Goal: Task Accomplishment & Management: Manage account settings

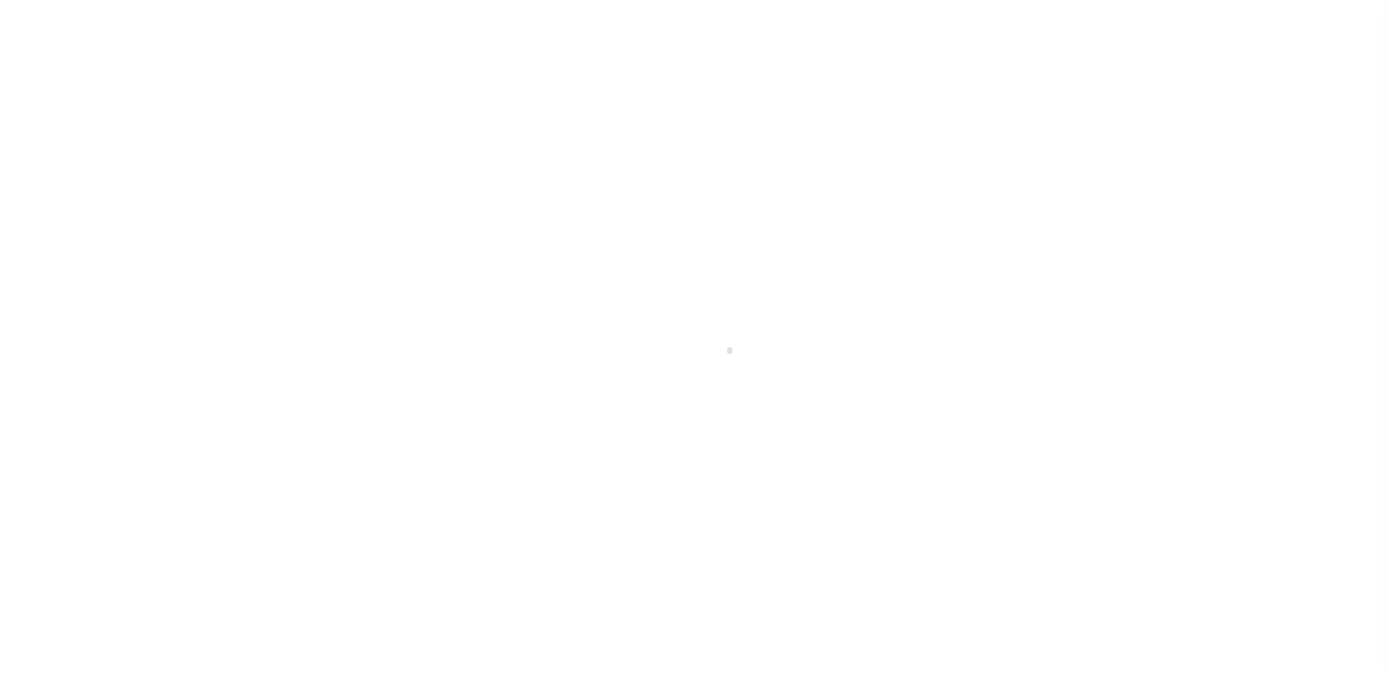
scroll to position [26, 0]
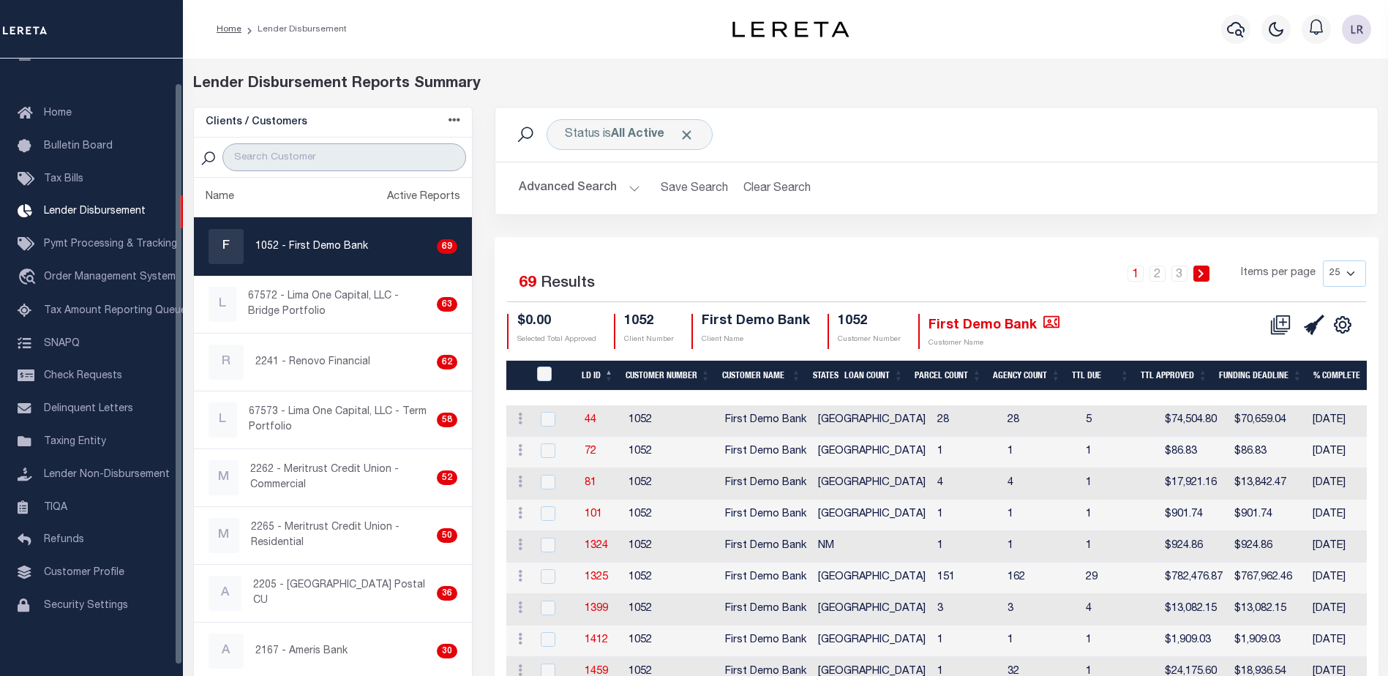
click at [277, 163] on input "search" at bounding box center [344, 157] width 244 height 28
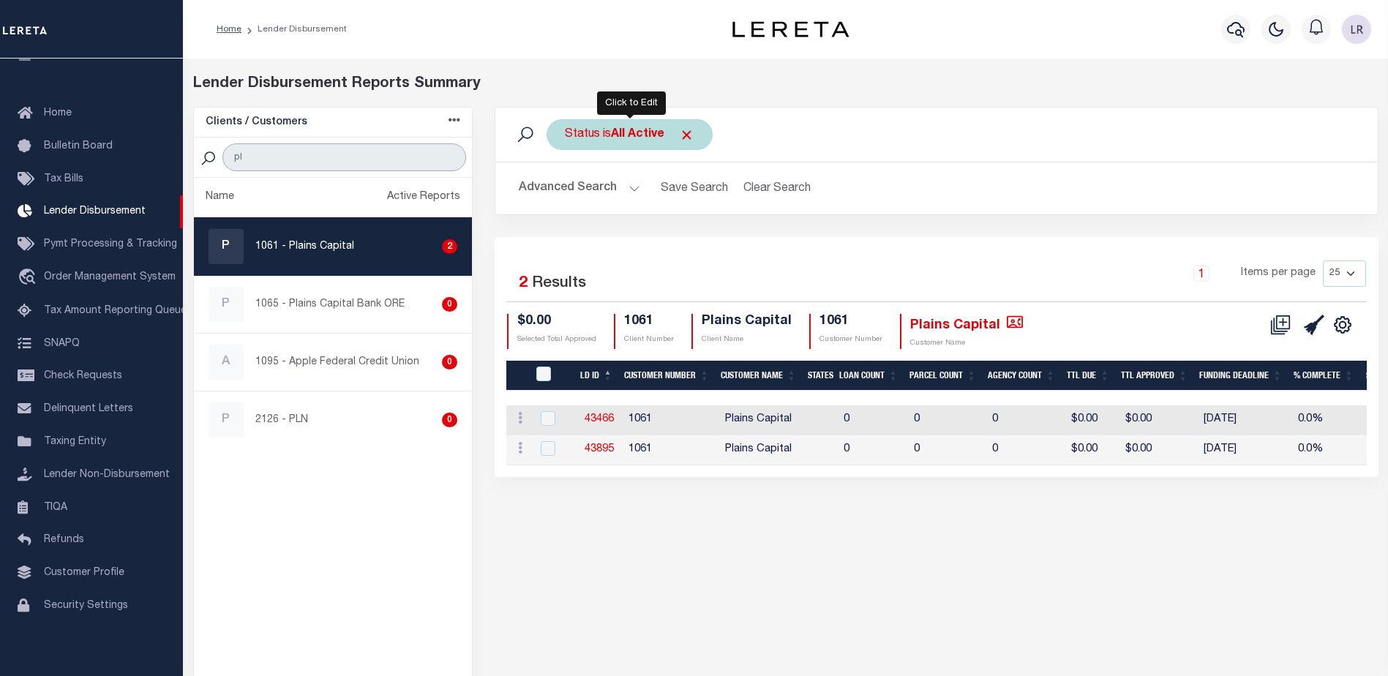
type input "pl"
click at [659, 130] on b "All Active" at bounding box center [637, 135] width 53 height 12
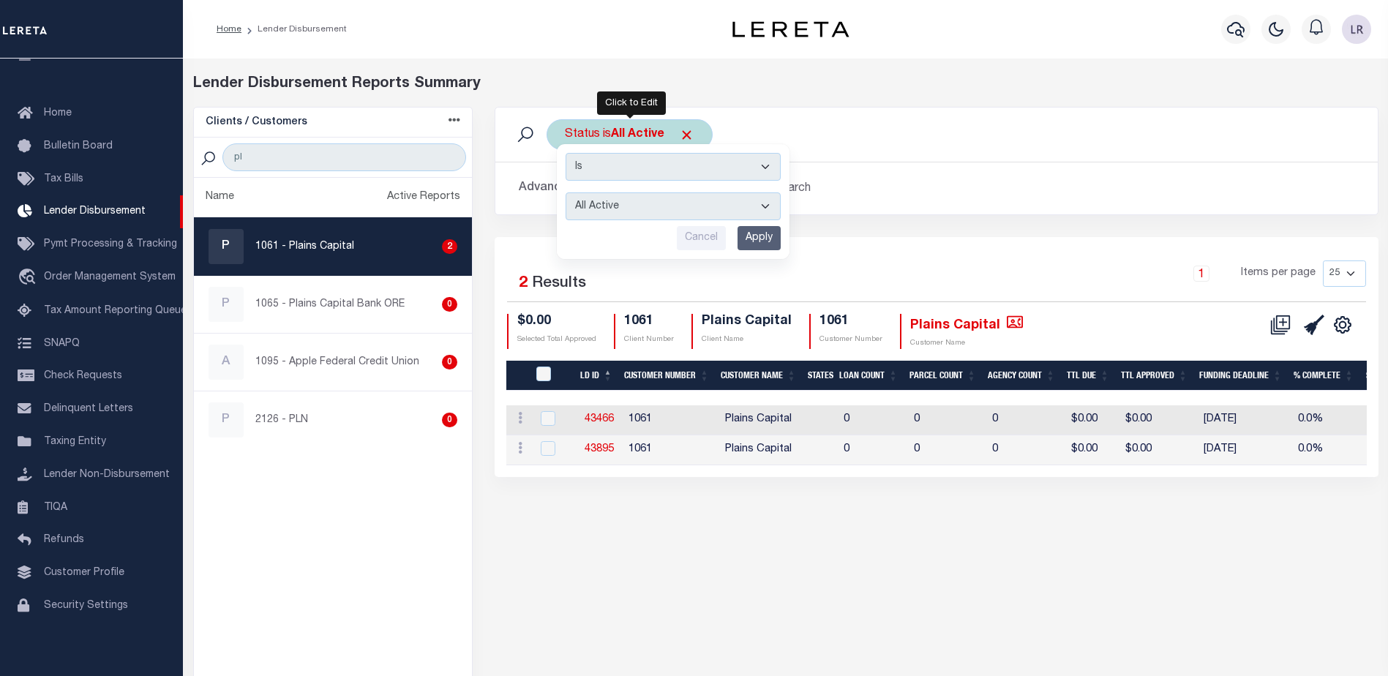
click at [613, 216] on select "All Active Approval In Progress Batching In Progress Complete Do Not Pay Escrow…" at bounding box center [673, 206] width 215 height 28
select select "REC"
click at [566, 192] on select "All Active Approval In Progress Batching In Progress Complete Do Not Pay Escrow…" at bounding box center [673, 206] width 215 height 28
click at [749, 233] on input "Apply" at bounding box center [759, 238] width 43 height 24
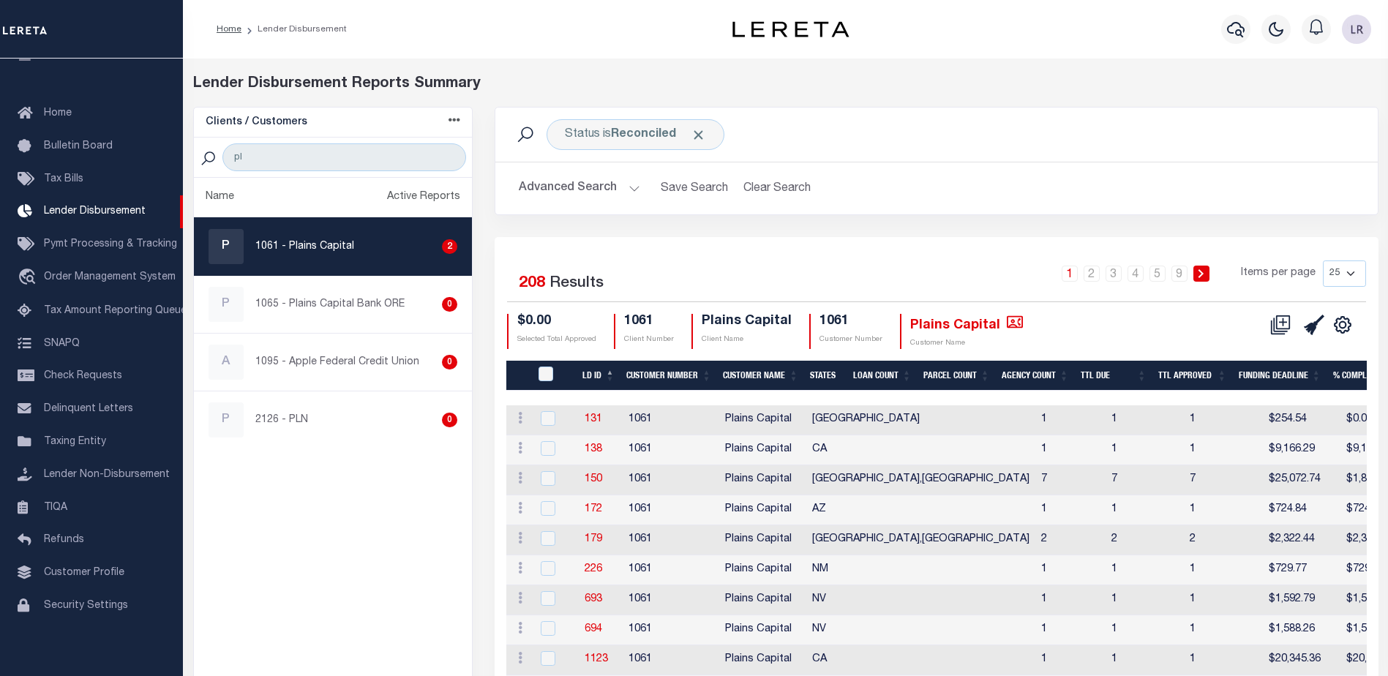
click at [608, 373] on th "LD ID" at bounding box center [599, 376] width 44 height 30
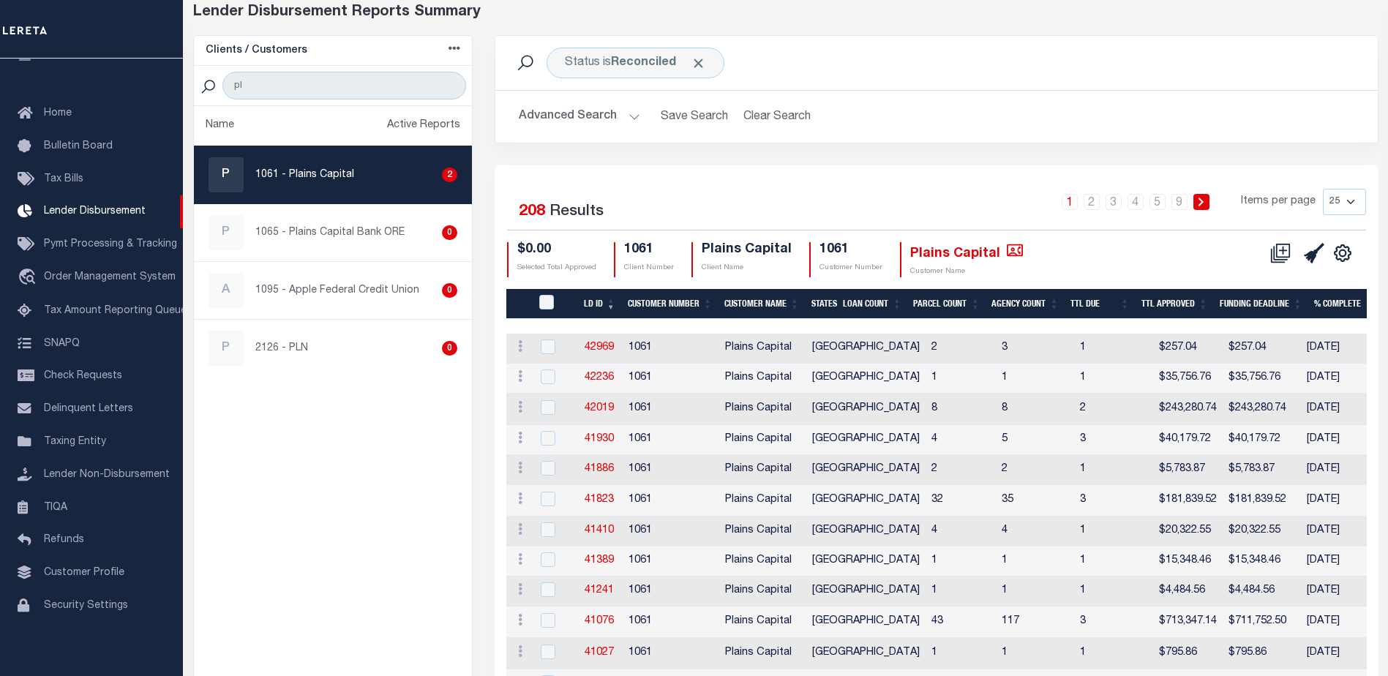
scroll to position [73, 0]
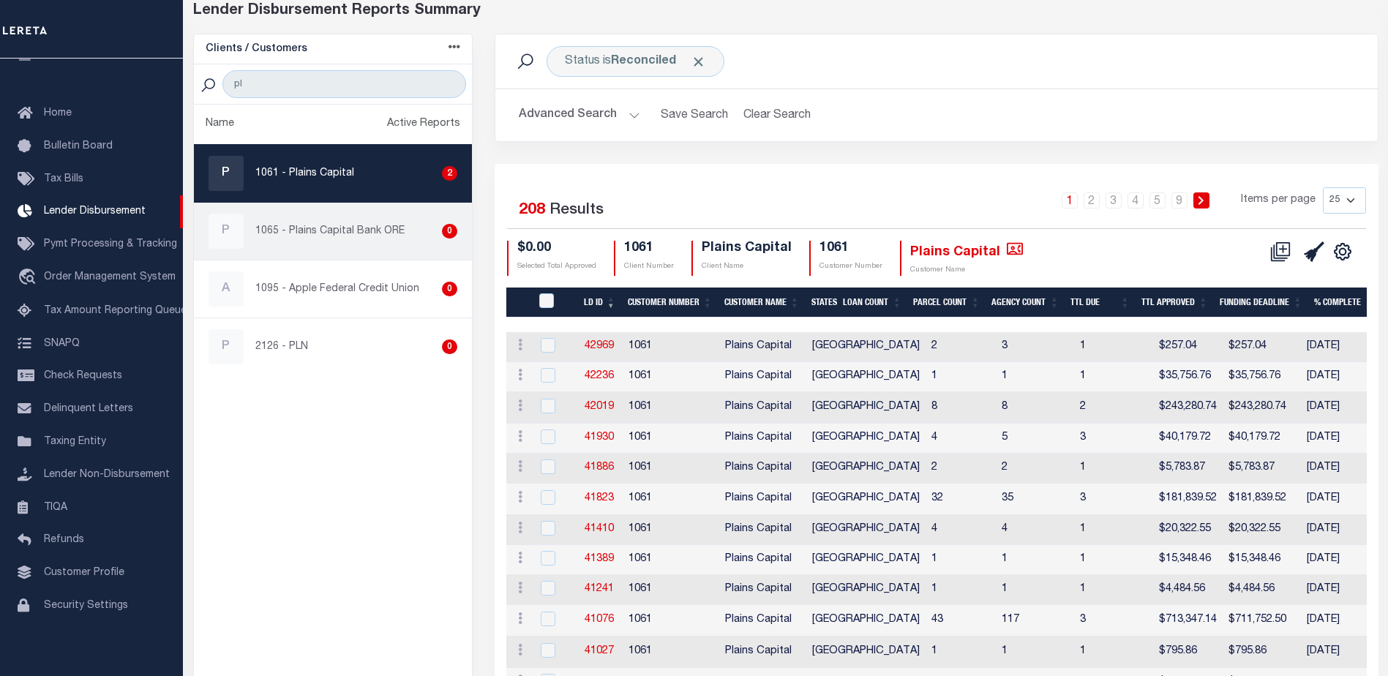
click at [386, 249] on div "P 1065 - Plains Capital Bank ORE 0" at bounding box center [334, 231] width 250 height 35
checkbox input "true"
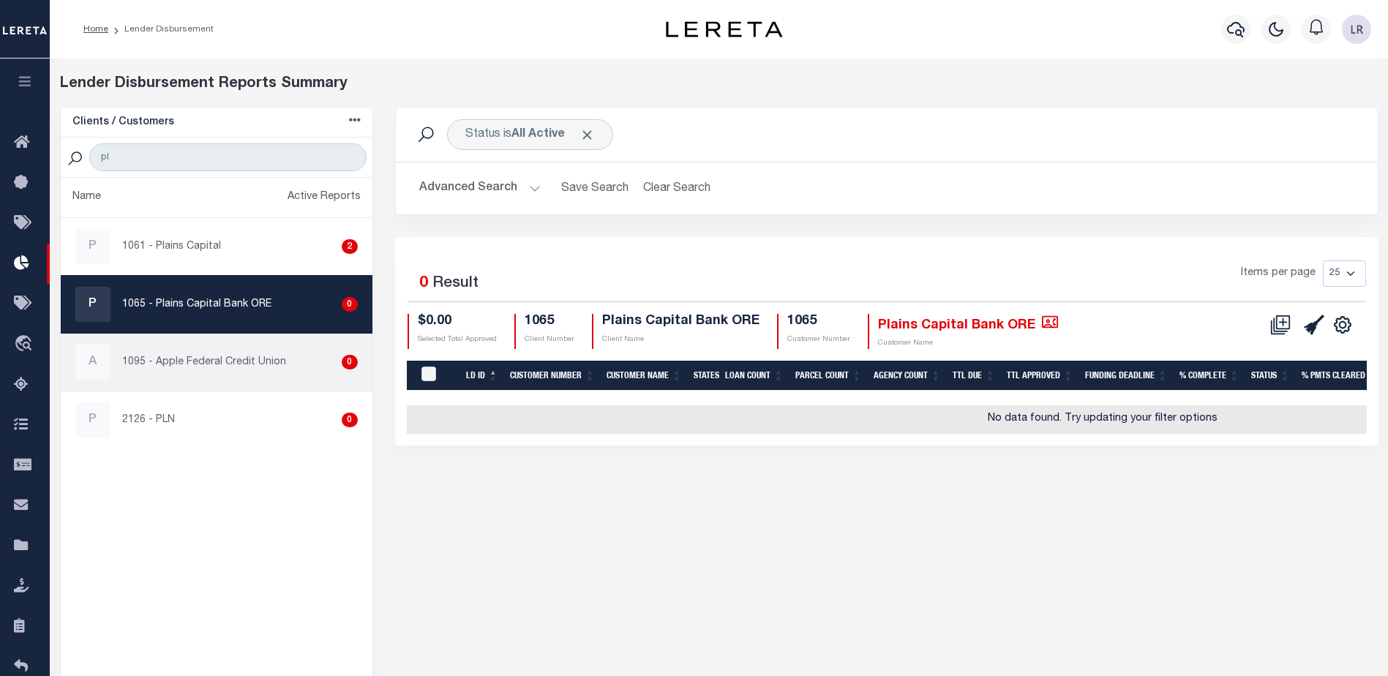
click at [261, 357] on p "1095 - Apple Federal Credit Union" at bounding box center [204, 362] width 164 height 15
checkbox input "true"
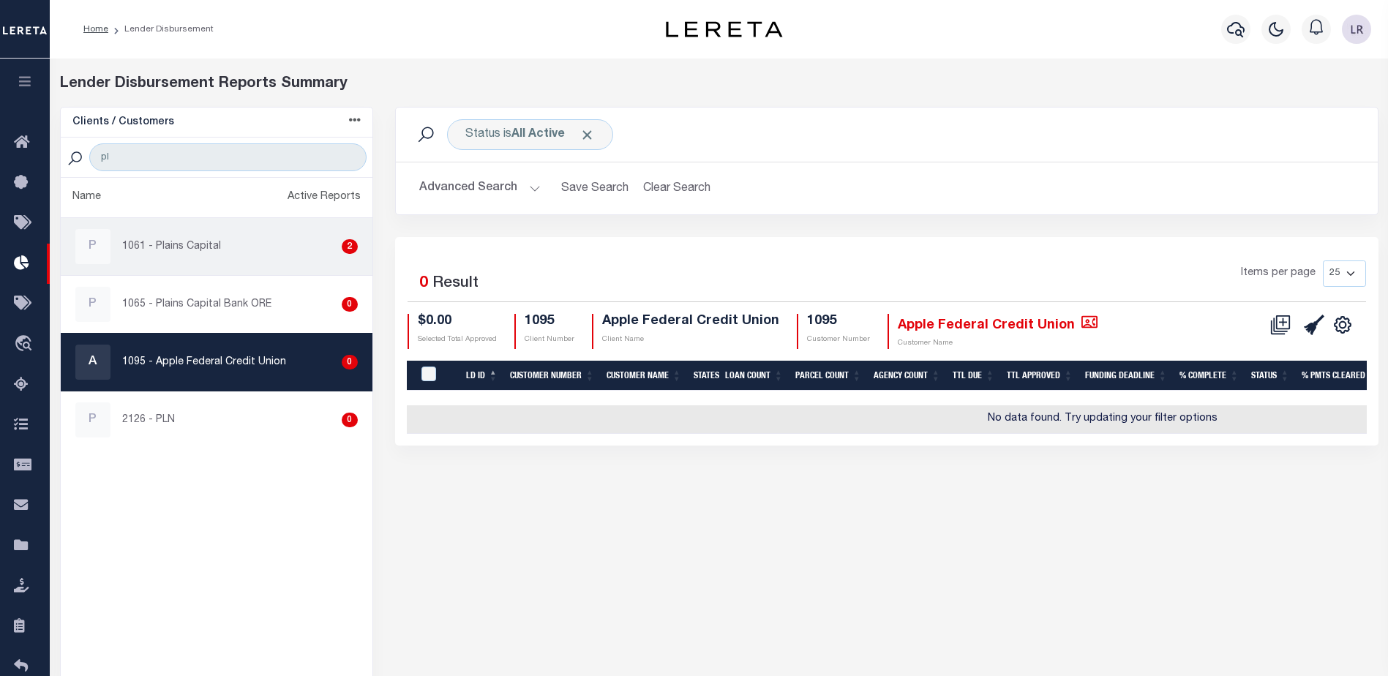
click at [199, 252] on p "1061 - Plains Capital" at bounding box center [171, 246] width 99 height 15
checkbox input "true"
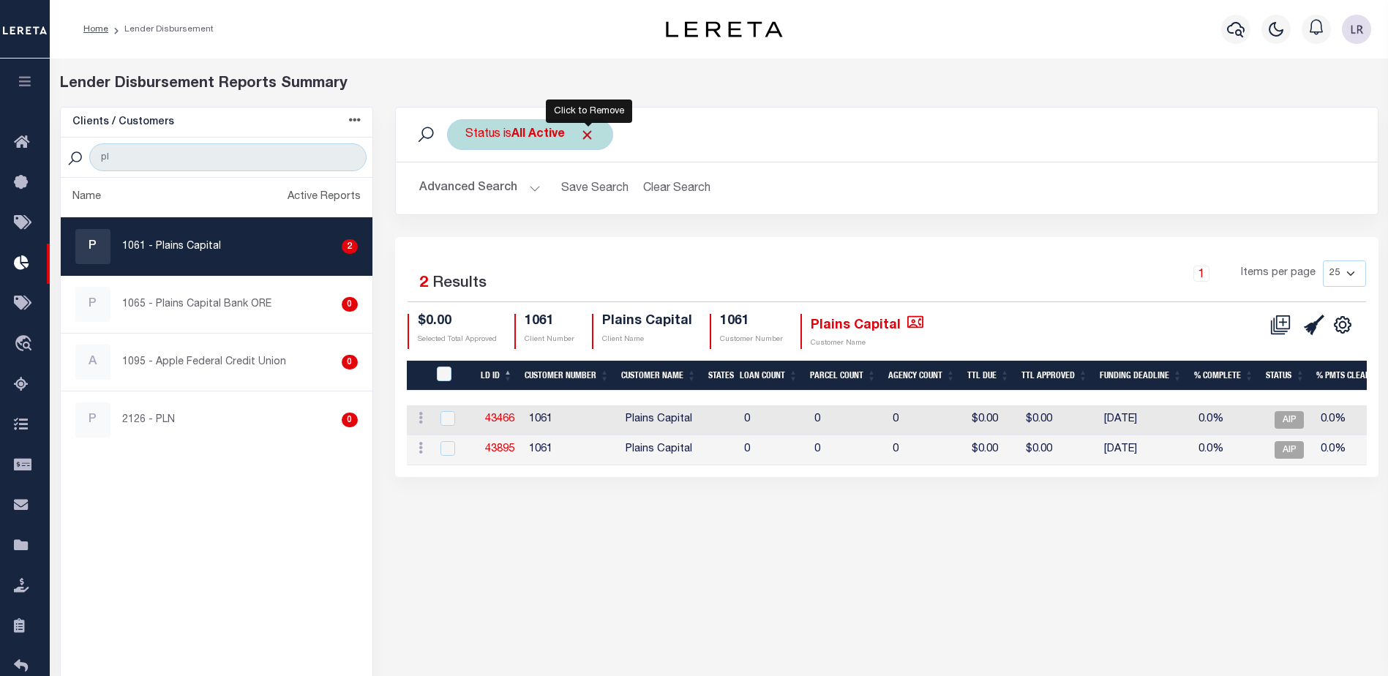
click at [586, 138] on span "Click to Remove" at bounding box center [587, 134] width 15 height 15
click at [501, 138] on div "Status" at bounding box center [483, 134] width 72 height 31
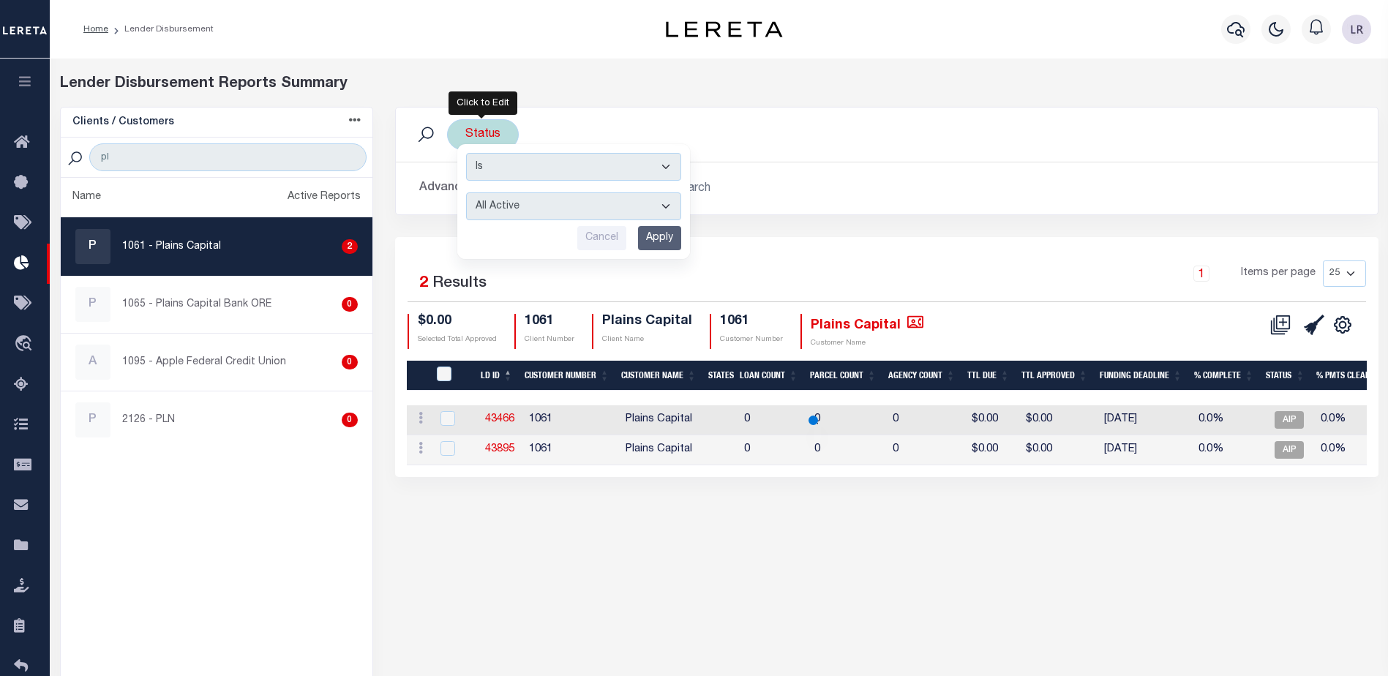
click at [530, 211] on select "All Active Approval In Progress Batching In Progress Complete Do Not Pay Escrow…" at bounding box center [573, 206] width 215 height 28
select select "REC"
click at [466, 192] on select "All Active Approval In Progress Batching In Progress Complete Do Not Pay Escrow…" at bounding box center [573, 206] width 215 height 28
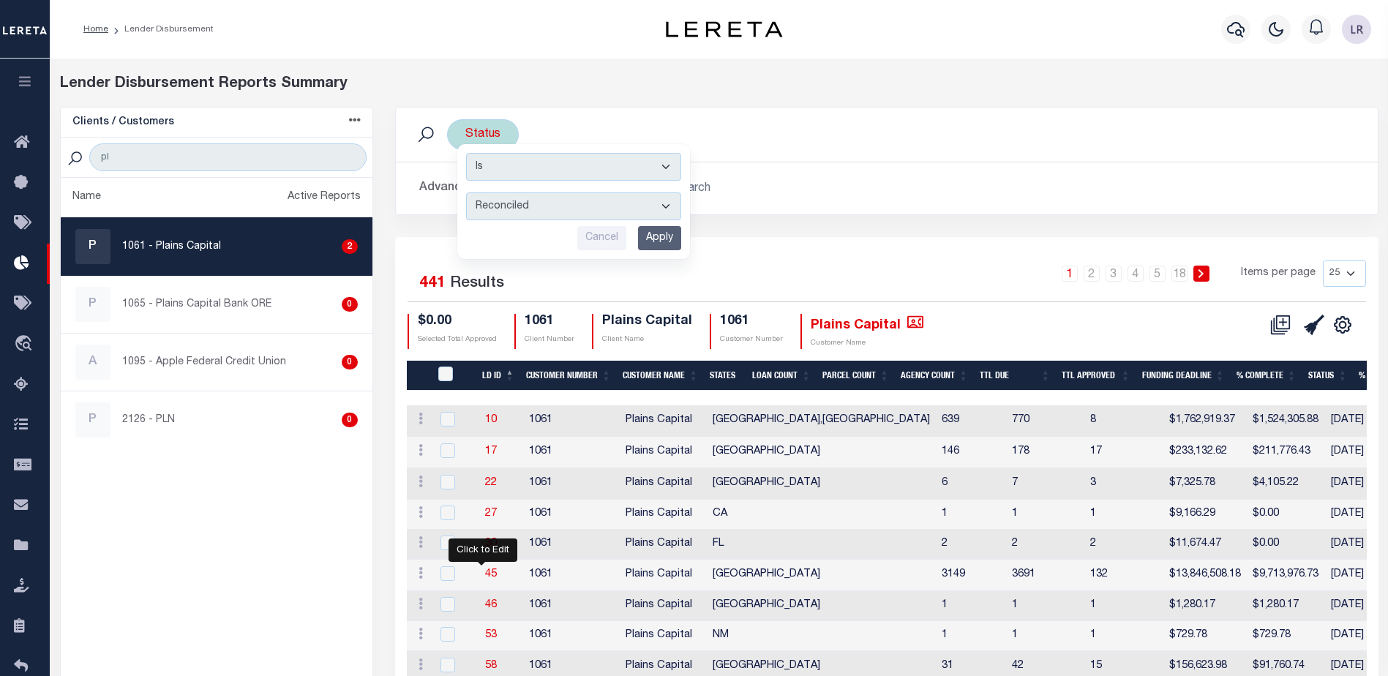
click at [667, 226] on input "Apply" at bounding box center [659, 238] width 43 height 24
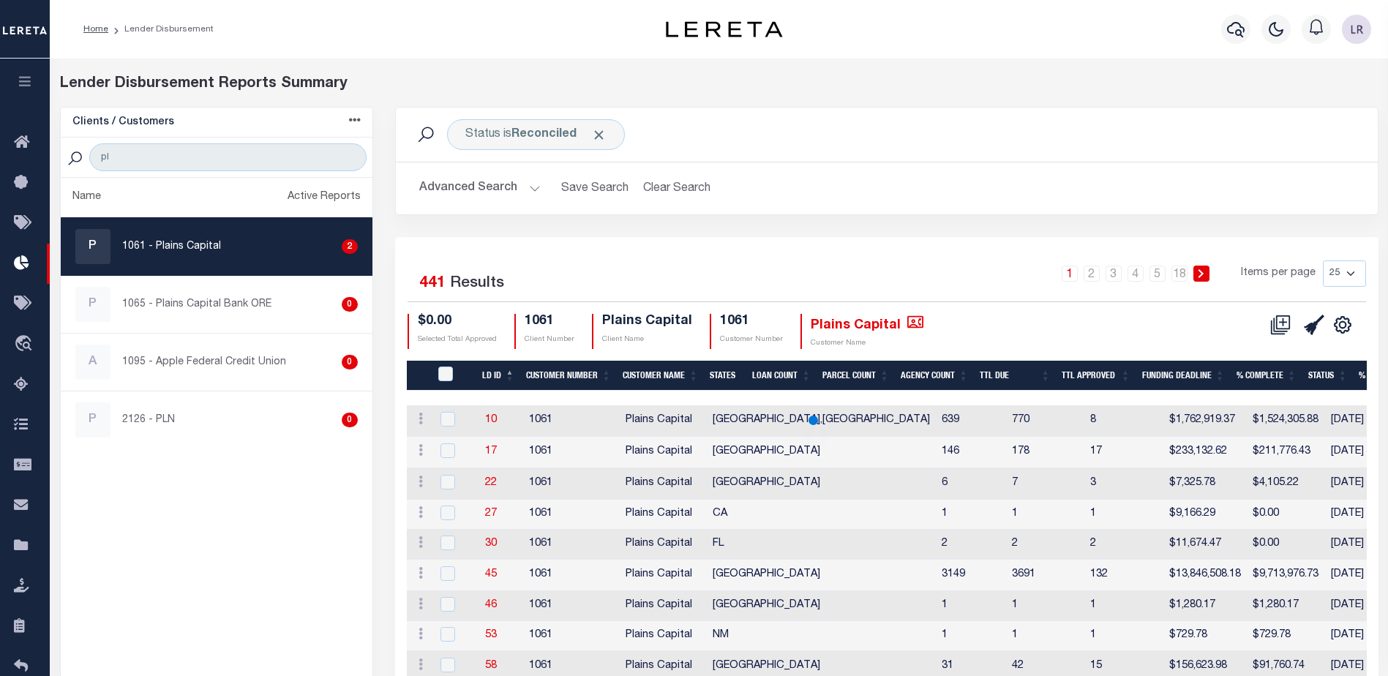
click at [511, 375] on th "LD ID" at bounding box center [498, 376] width 44 height 30
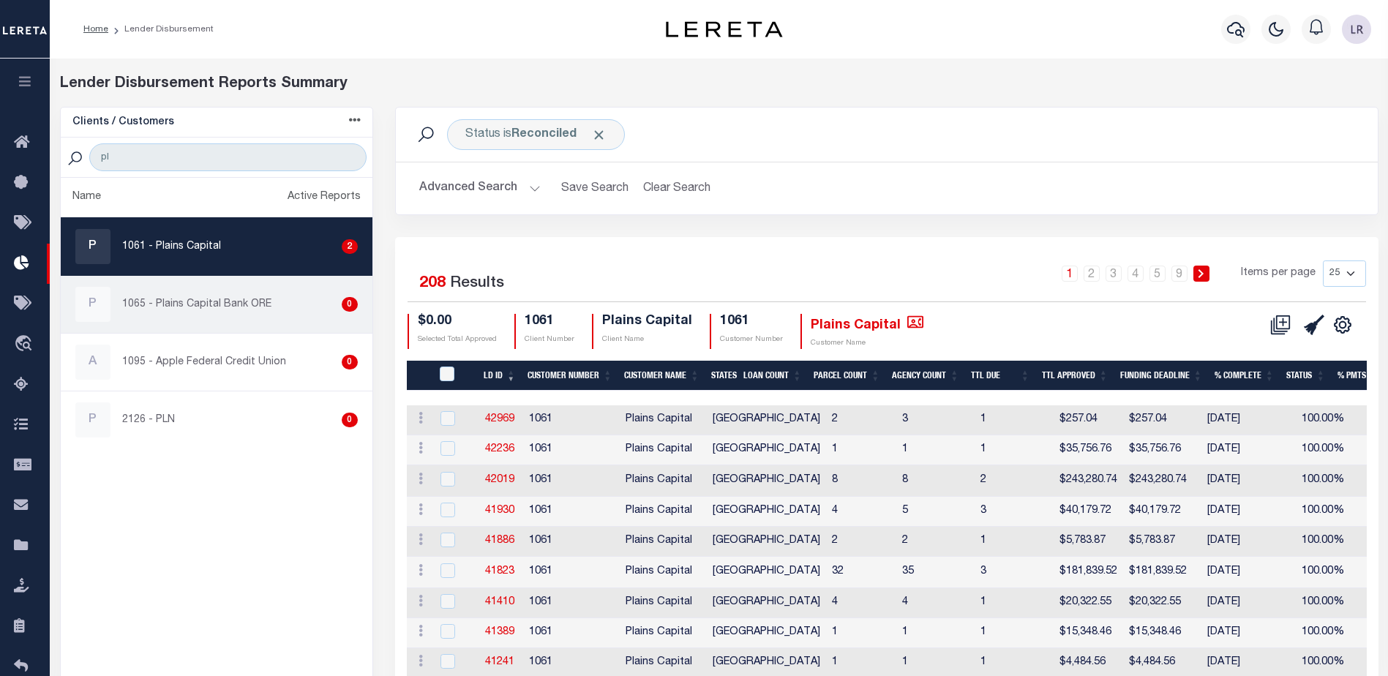
click at [277, 323] on link "P 1065 - Plains Capital Bank ORE 0" at bounding box center [217, 304] width 312 height 57
checkbox input "true"
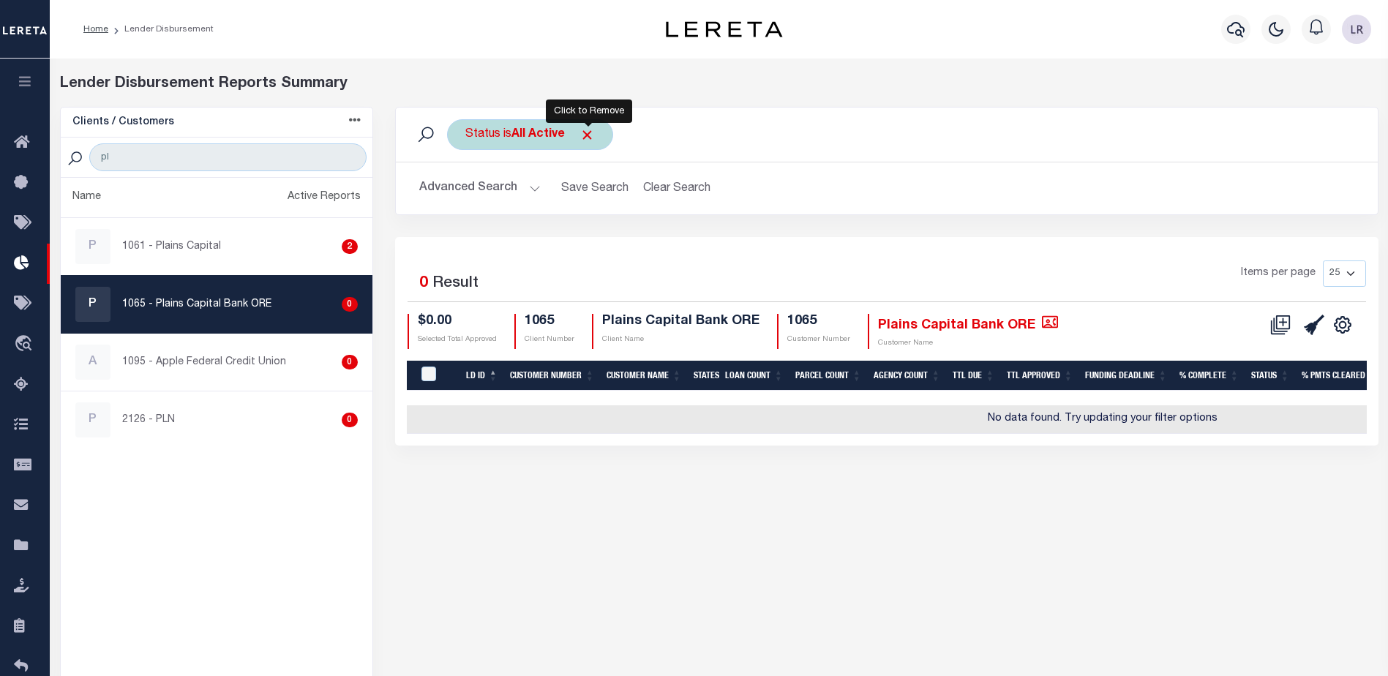
click at [588, 138] on span "Click to Remove" at bounding box center [587, 134] width 15 height 15
click at [496, 143] on div "Status" at bounding box center [483, 134] width 72 height 31
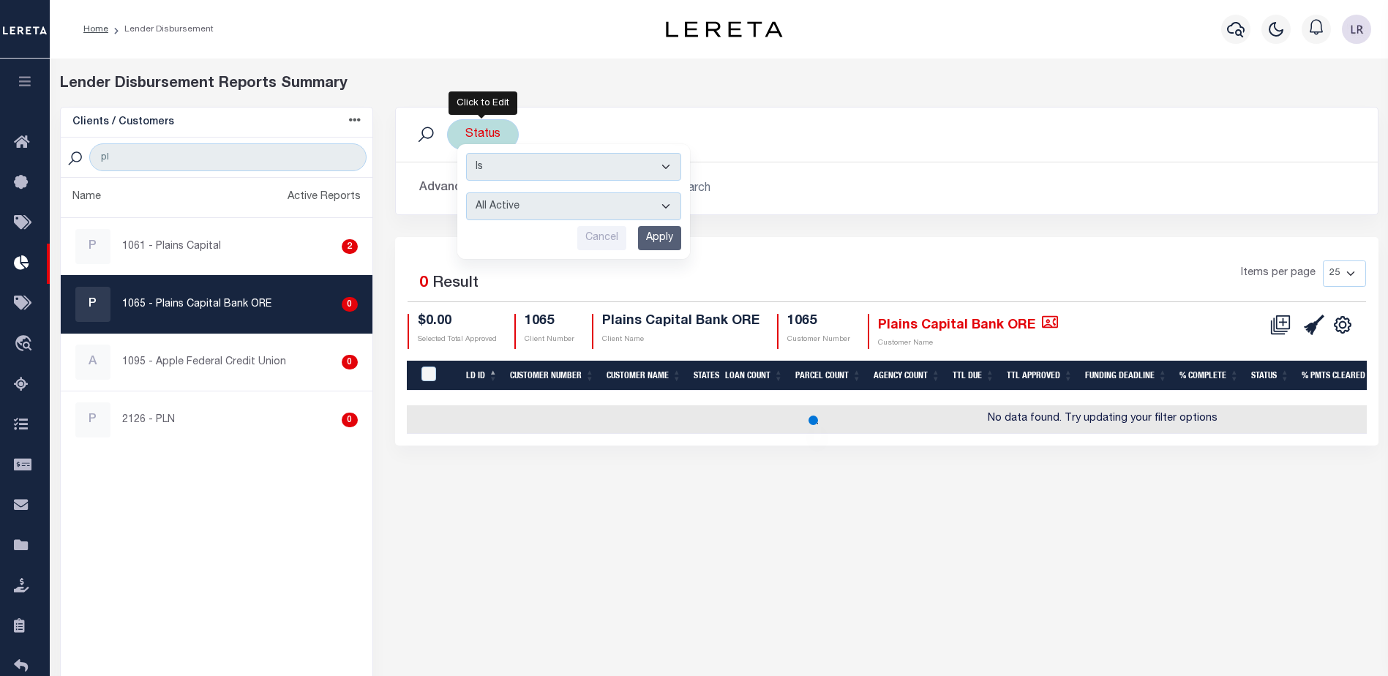
click at [506, 209] on select "All Active Approval In Progress Batching In Progress Complete Do Not Pay Escrow…" at bounding box center [573, 206] width 215 height 28
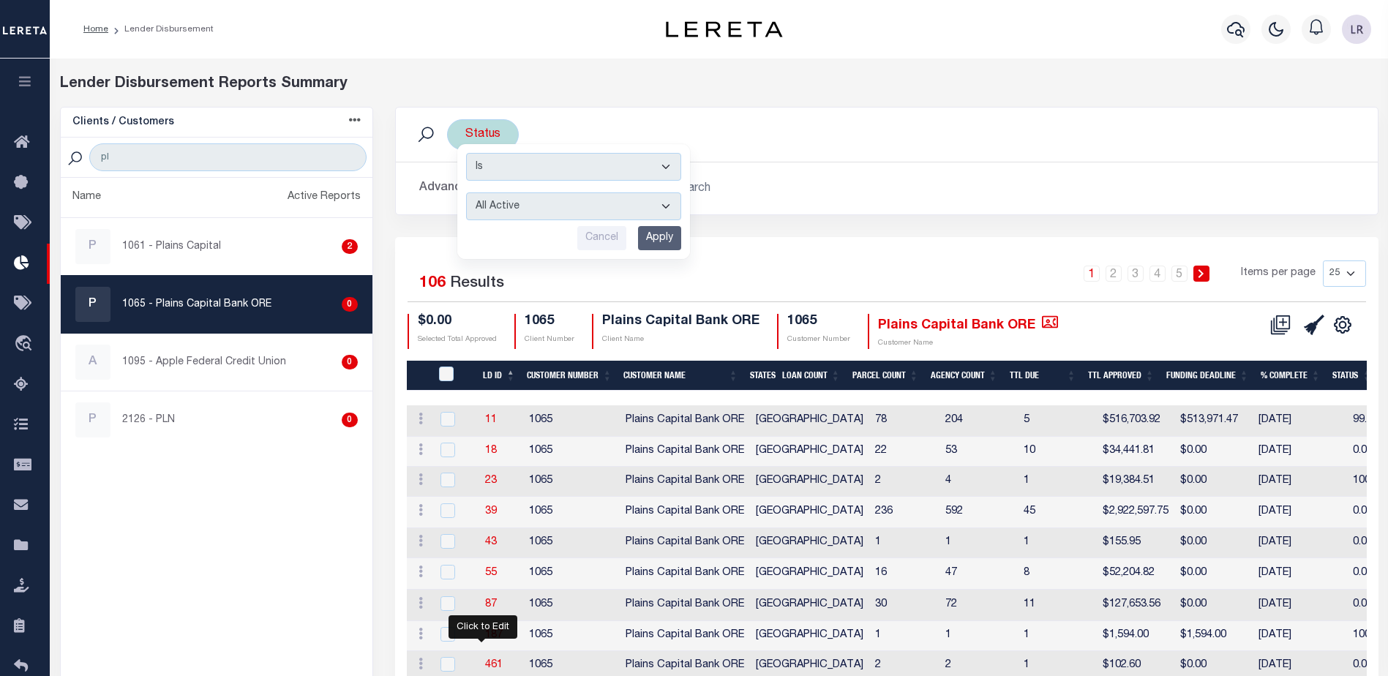
select select "REC"
click at [466, 192] on select "All Active Approval In Progress Batching In Progress Complete Do Not Pay Escrow…" at bounding box center [573, 206] width 215 height 28
click at [640, 244] on input "Apply" at bounding box center [659, 238] width 43 height 24
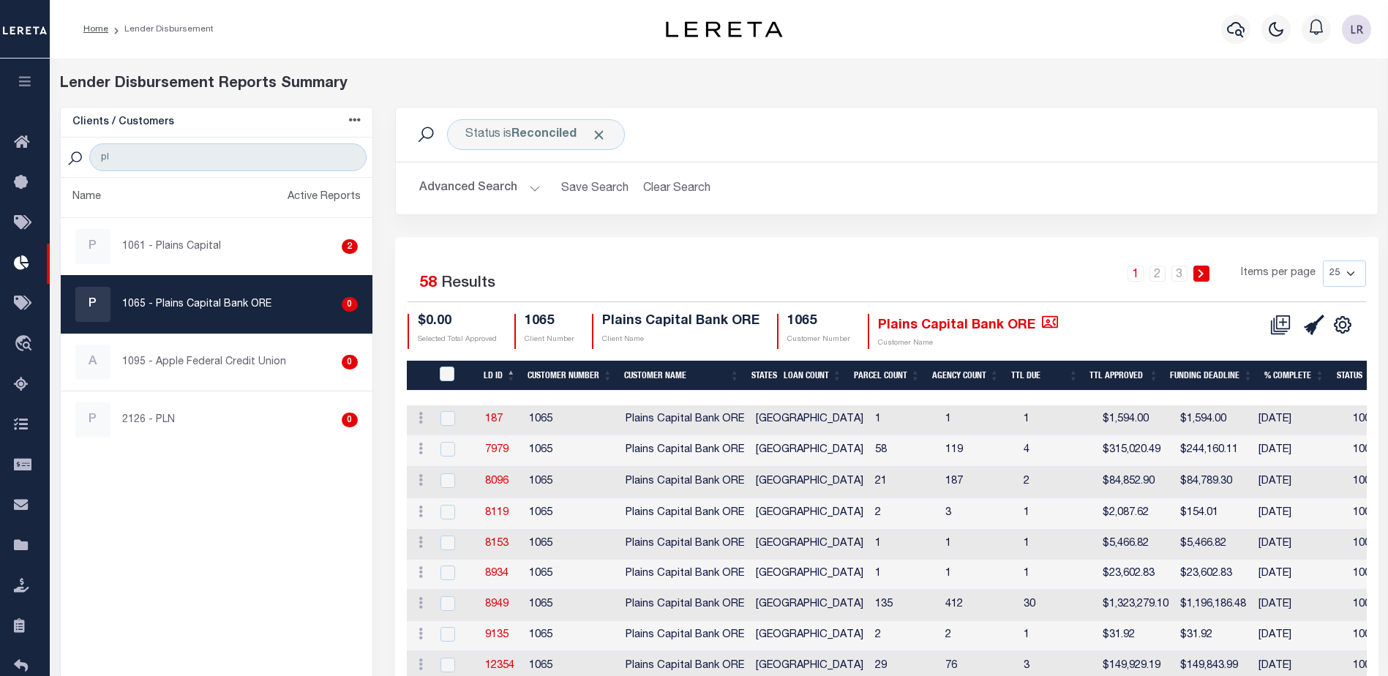
click at [510, 373] on th "LD ID" at bounding box center [500, 376] width 44 height 30
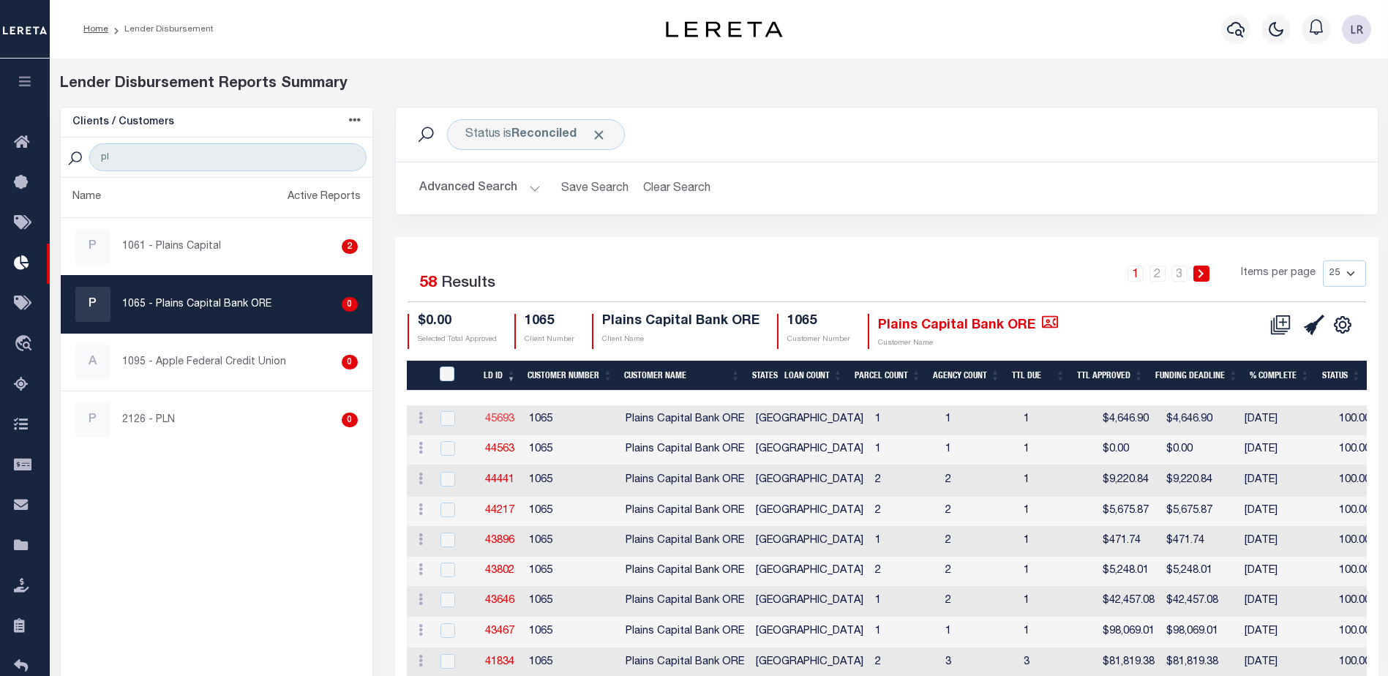
click at [507, 414] on link "45693" at bounding box center [499, 419] width 29 height 10
checkbox input "true"
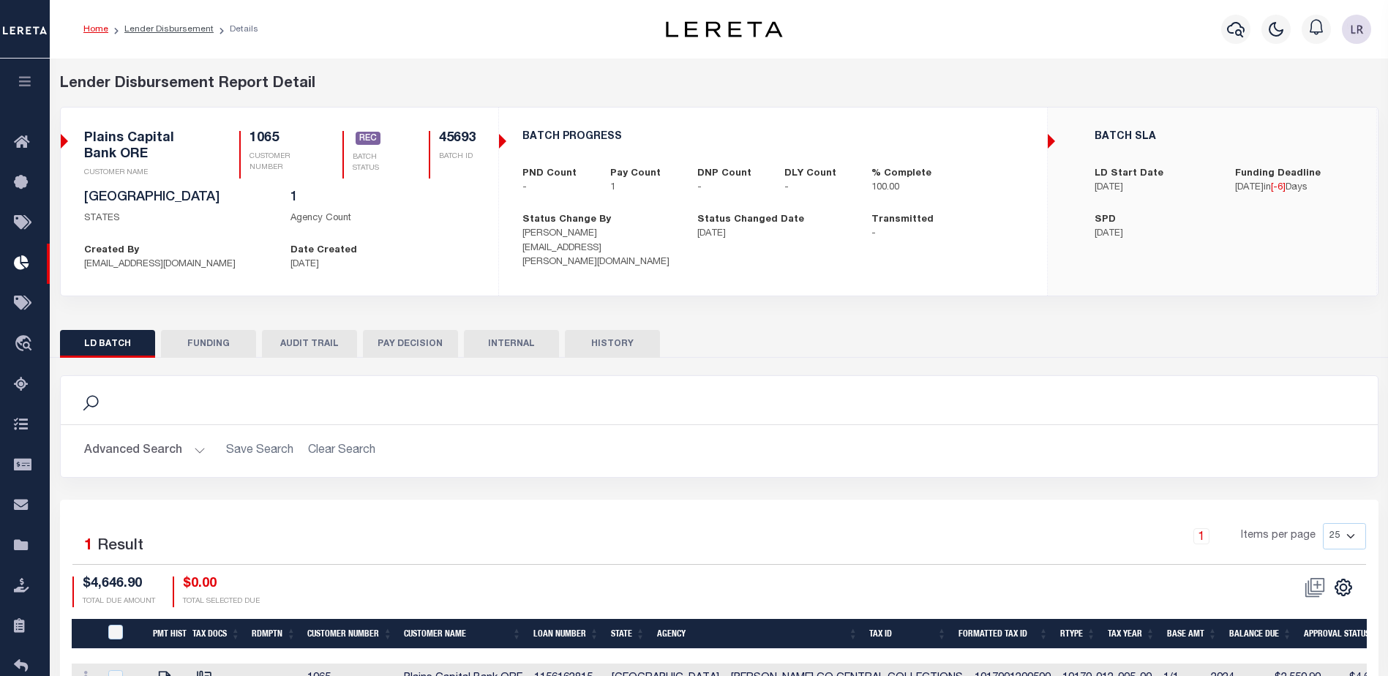
click at [236, 351] on button "FUNDING" at bounding box center [208, 344] width 95 height 28
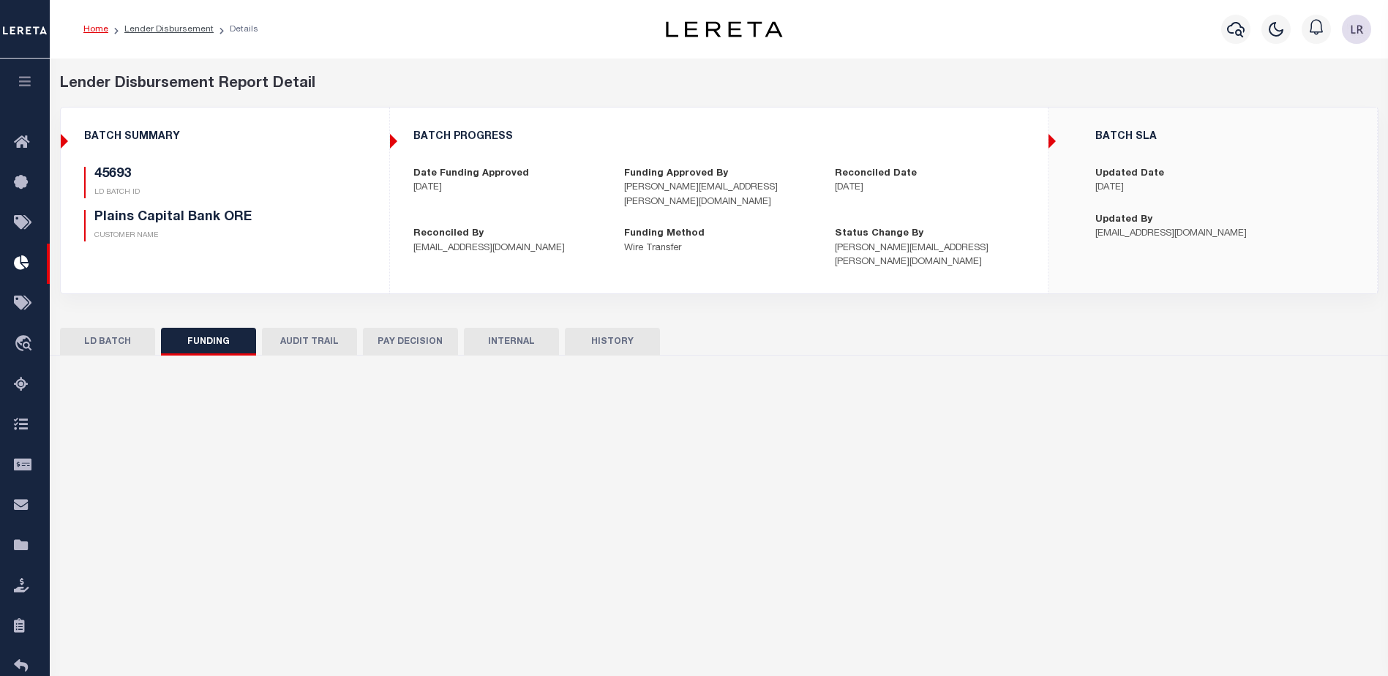
type input "Wire in progress. Approval to pay."
type input "$4,646.9"
type input "$0"
type input "[DATE]"
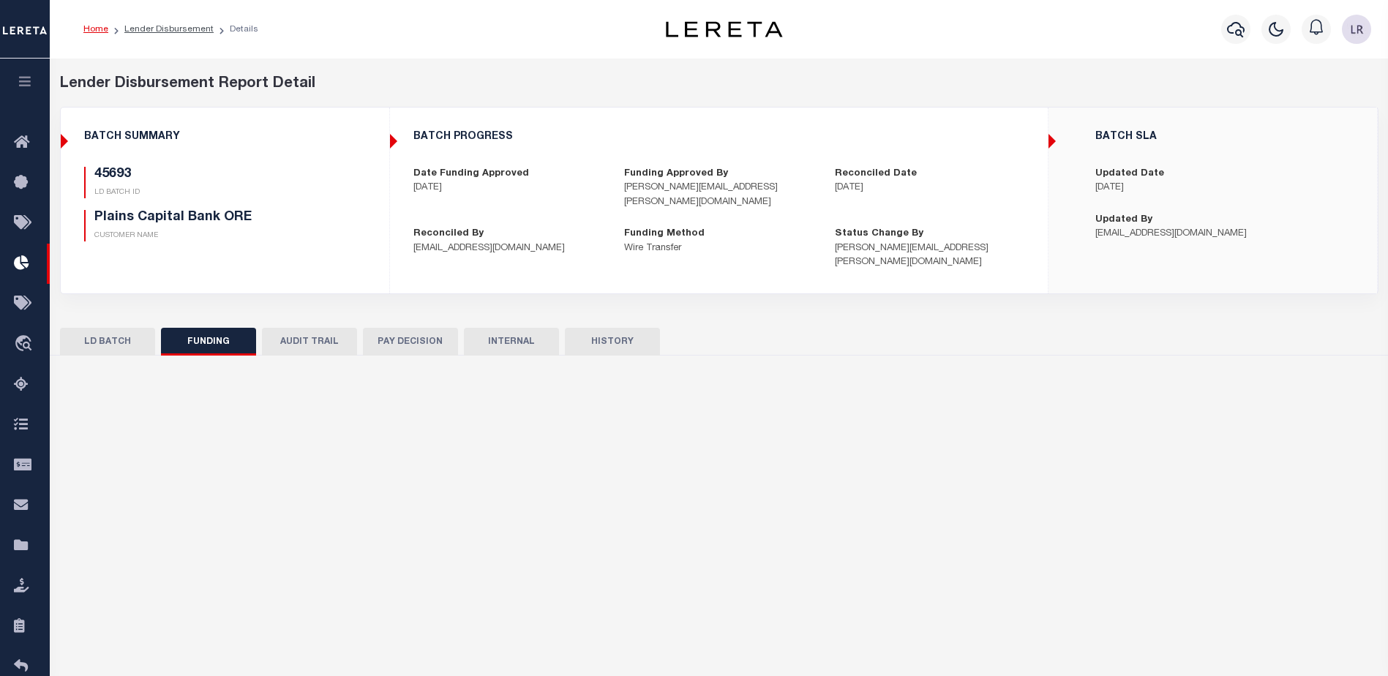
type input "20250825MMQFMP2700230908251050FT03"
type input "[DATE]"
select select "100"
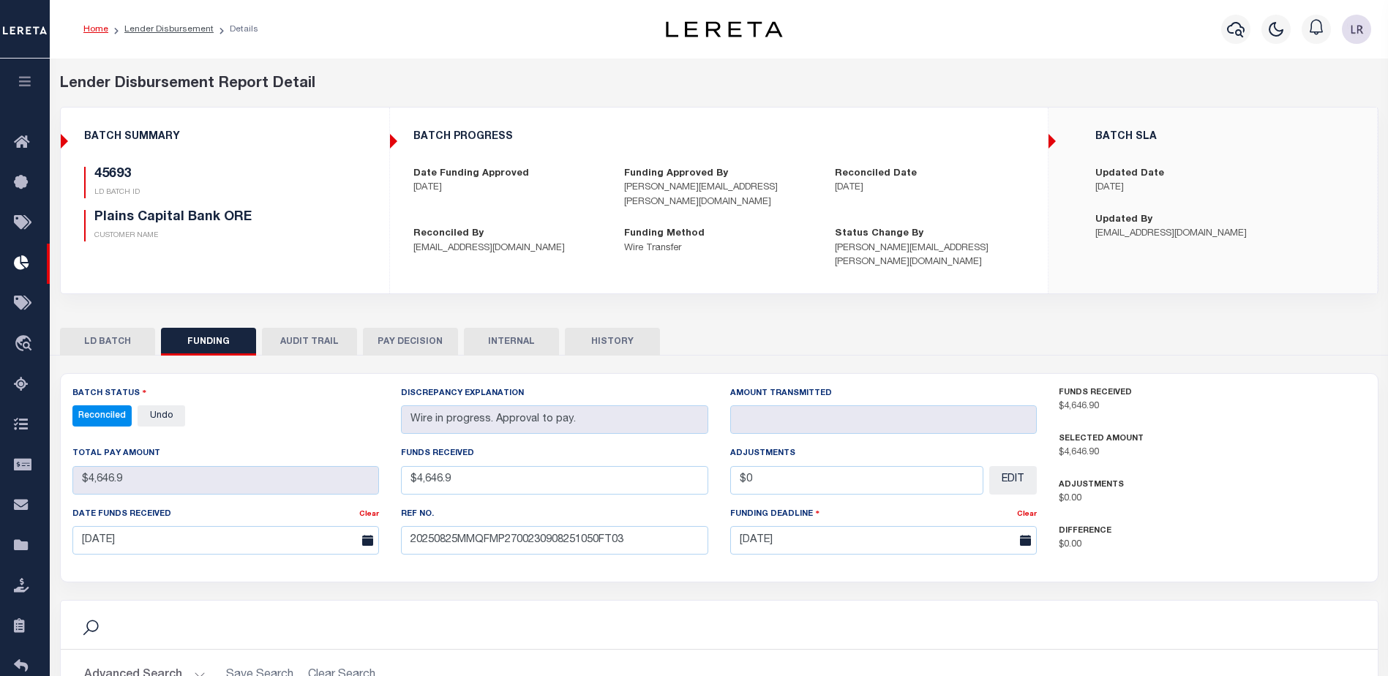
select select "100"
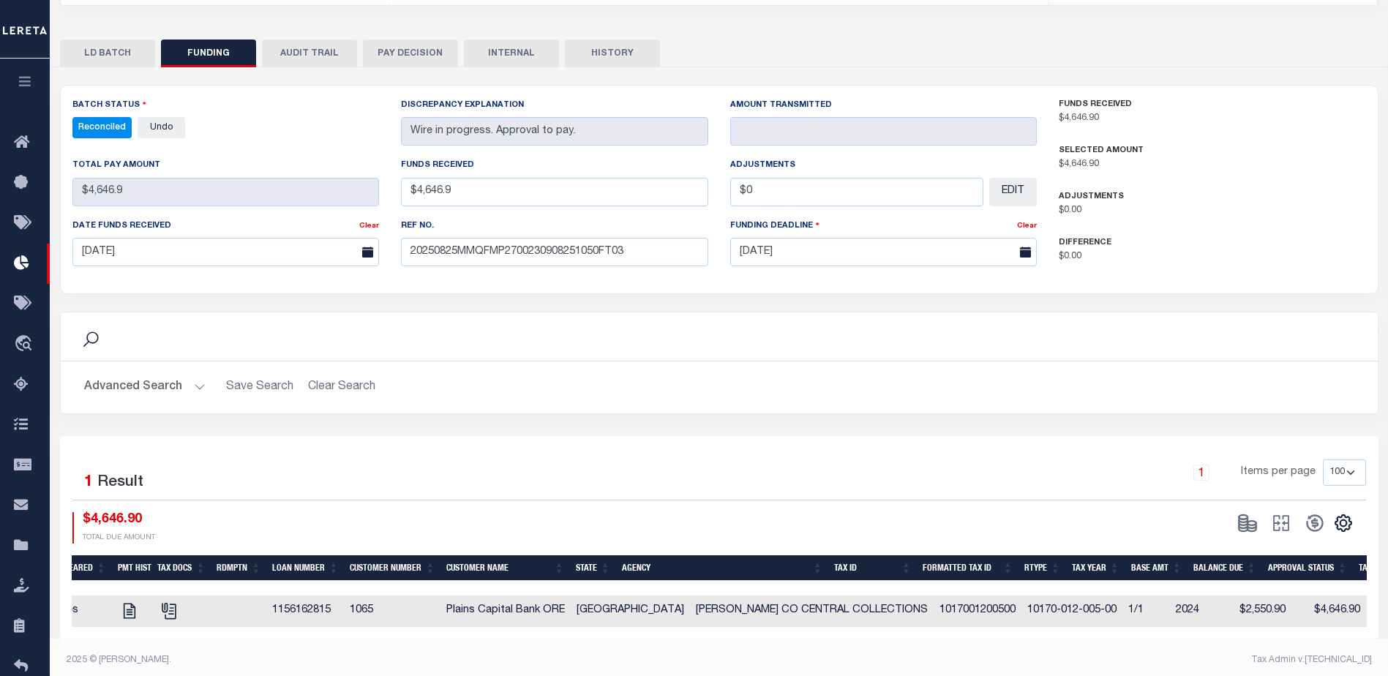
scroll to position [0, 91]
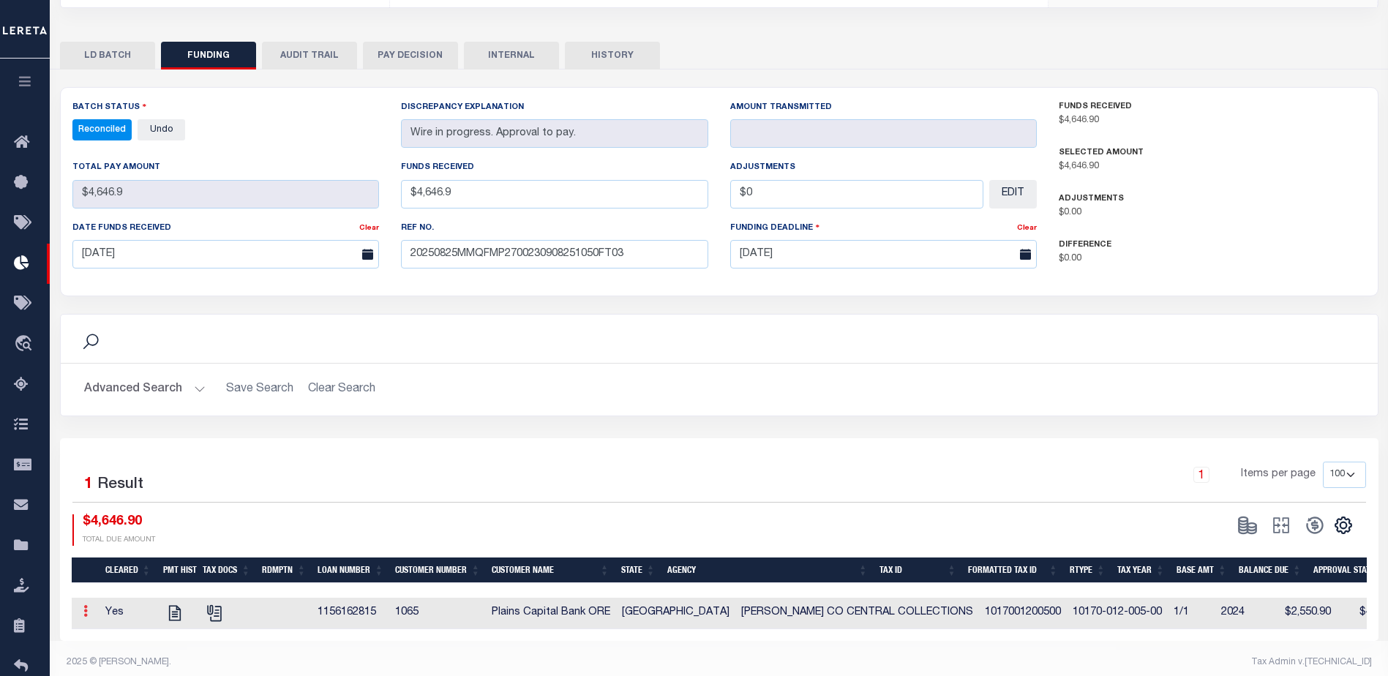
click at [89, 607] on link at bounding box center [86, 613] width 16 height 12
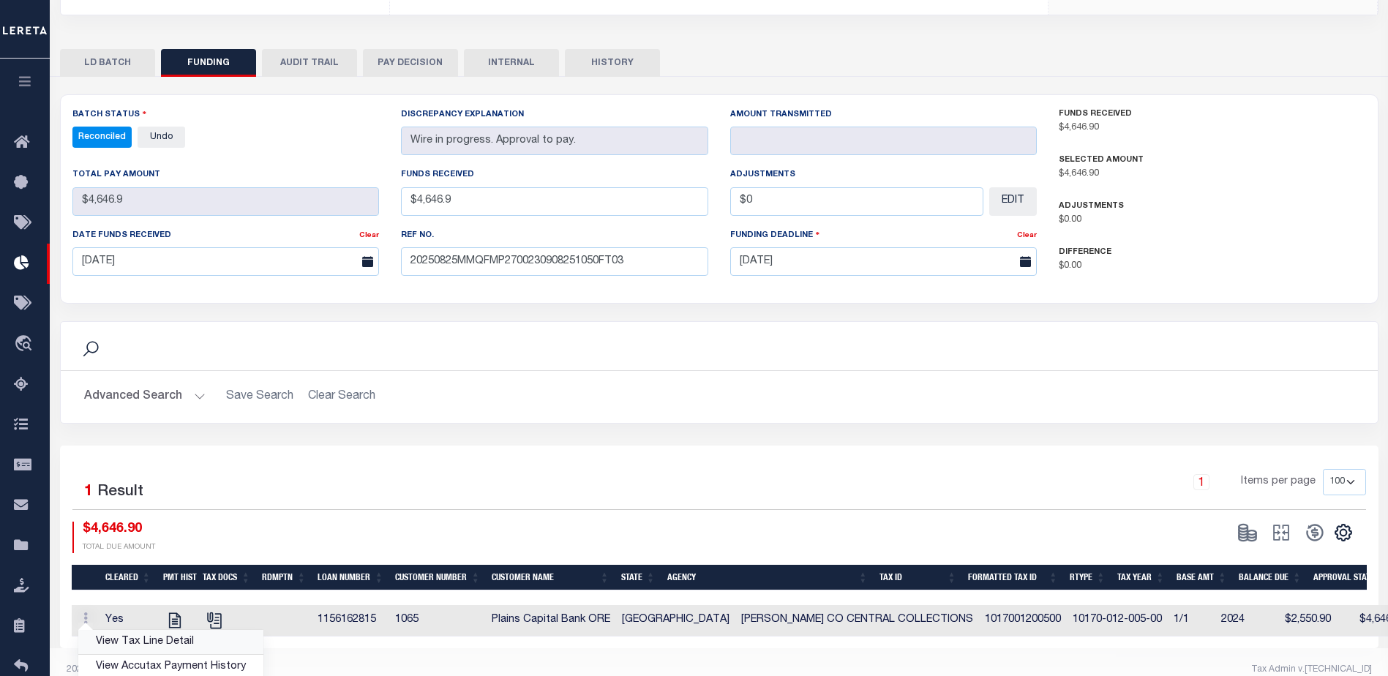
click at [110, 630] on link "View Tax Line Detail" at bounding box center [170, 642] width 185 height 24
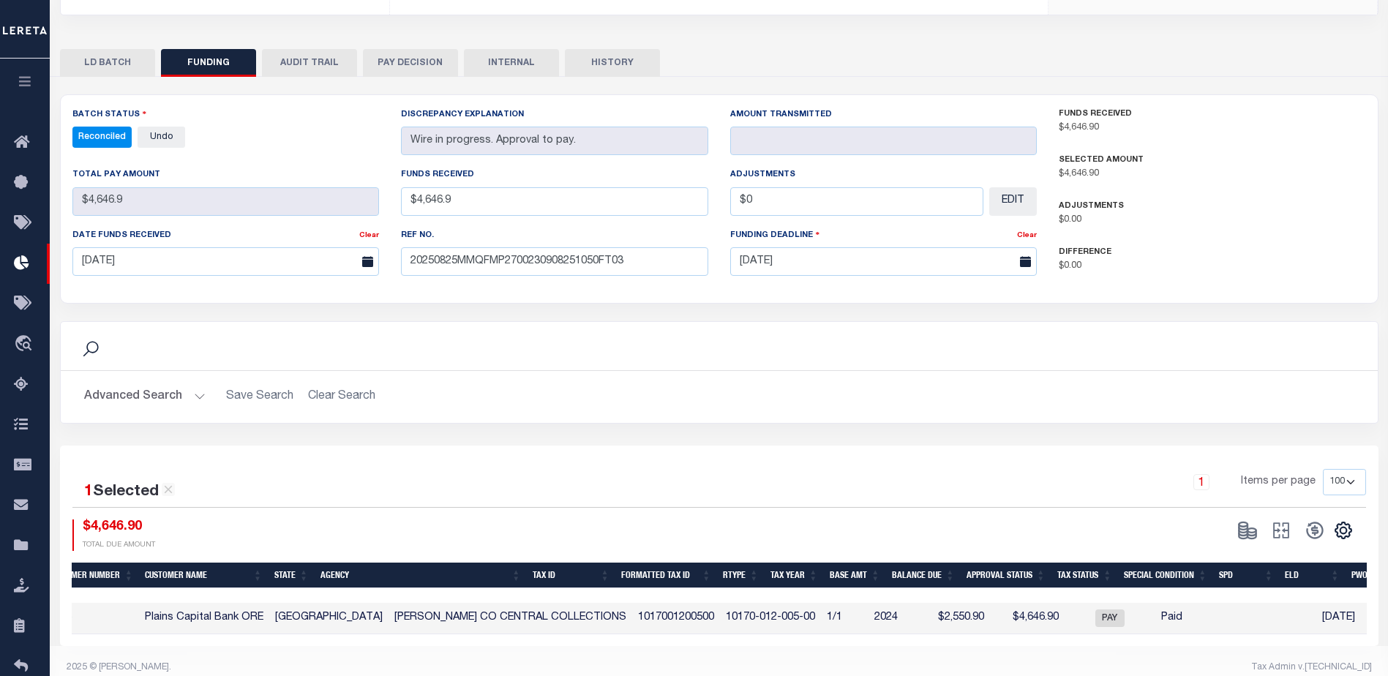
drag, startPoint x: 658, startPoint y: 628, endPoint x: 811, endPoint y: 623, distance: 153.0
click at [811, 623] on div "1 Selected 1 Result 1 Items per page 10 25 50 100 $4,646.90" at bounding box center [719, 546] width 1319 height 201
click at [869, 612] on td "2024" at bounding box center [898, 618] width 59 height 31
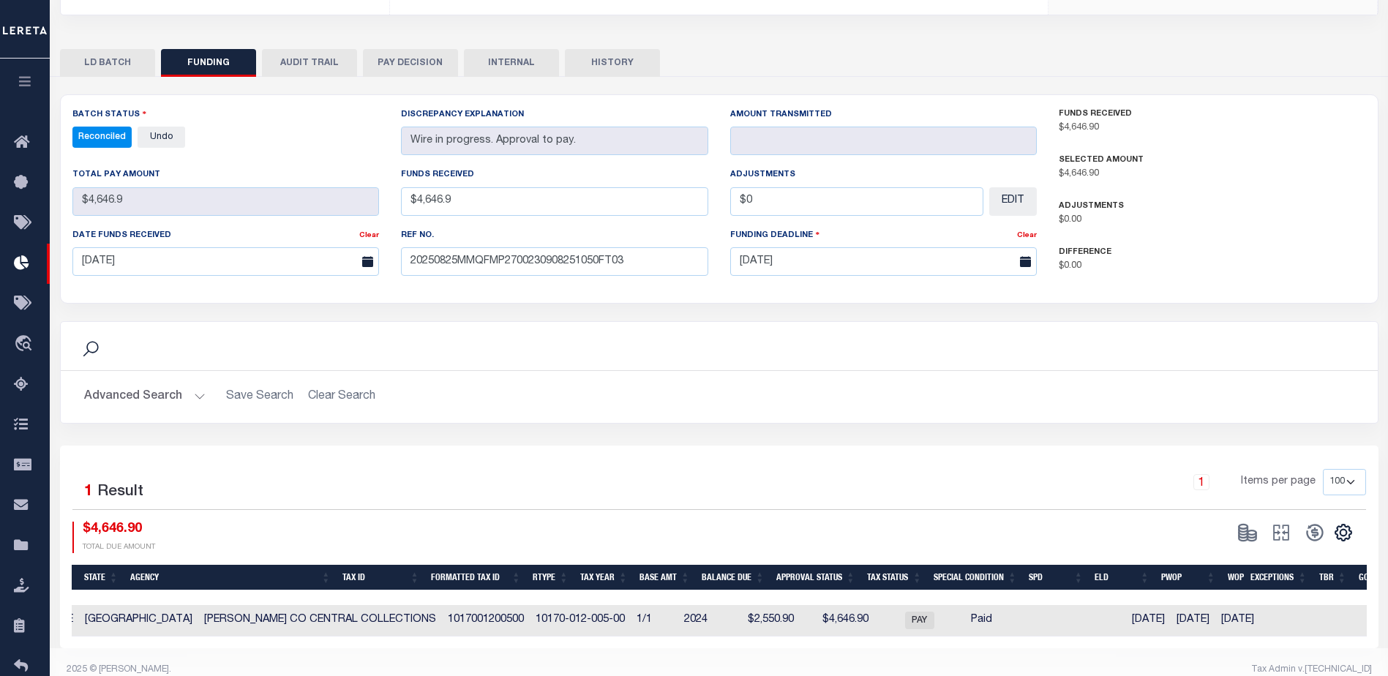
click at [921, 667] on div "Tax Admin v.[TECHNICAL_ID]" at bounding box center [1051, 669] width 642 height 13
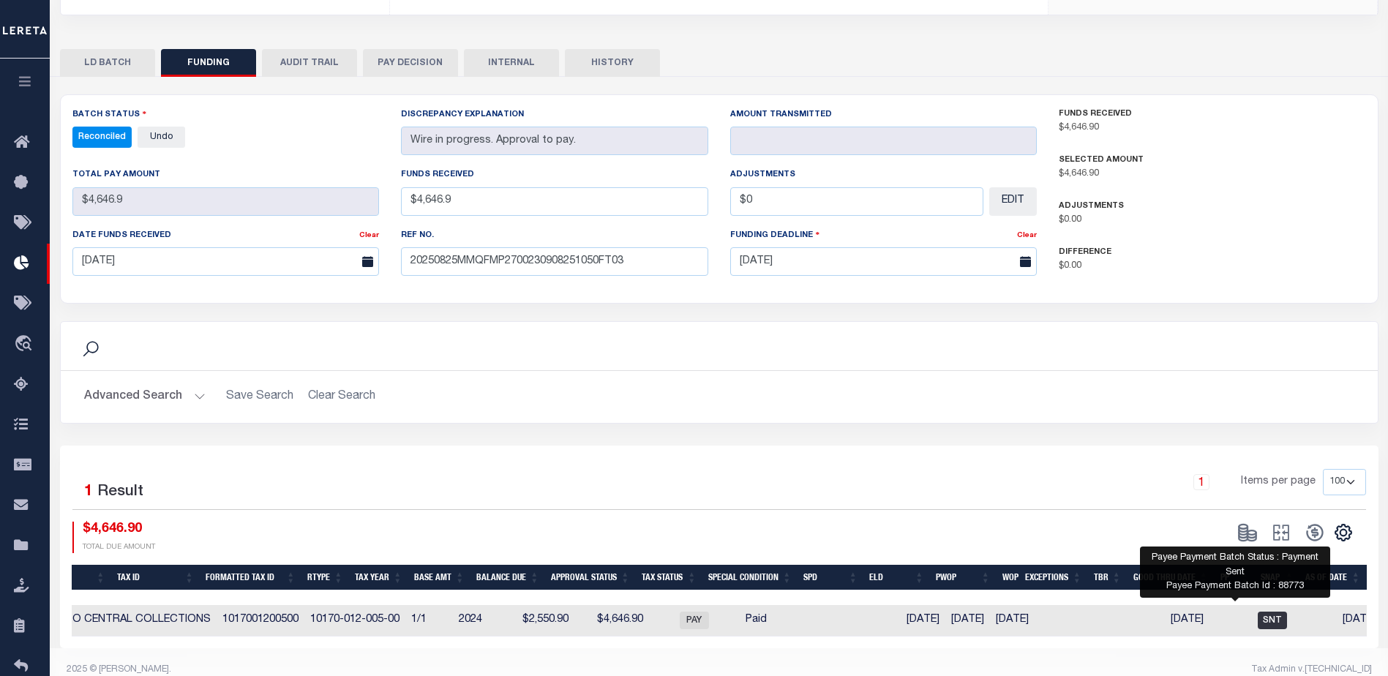
click at [1258, 612] on span "SNT" at bounding box center [1272, 621] width 29 height 18
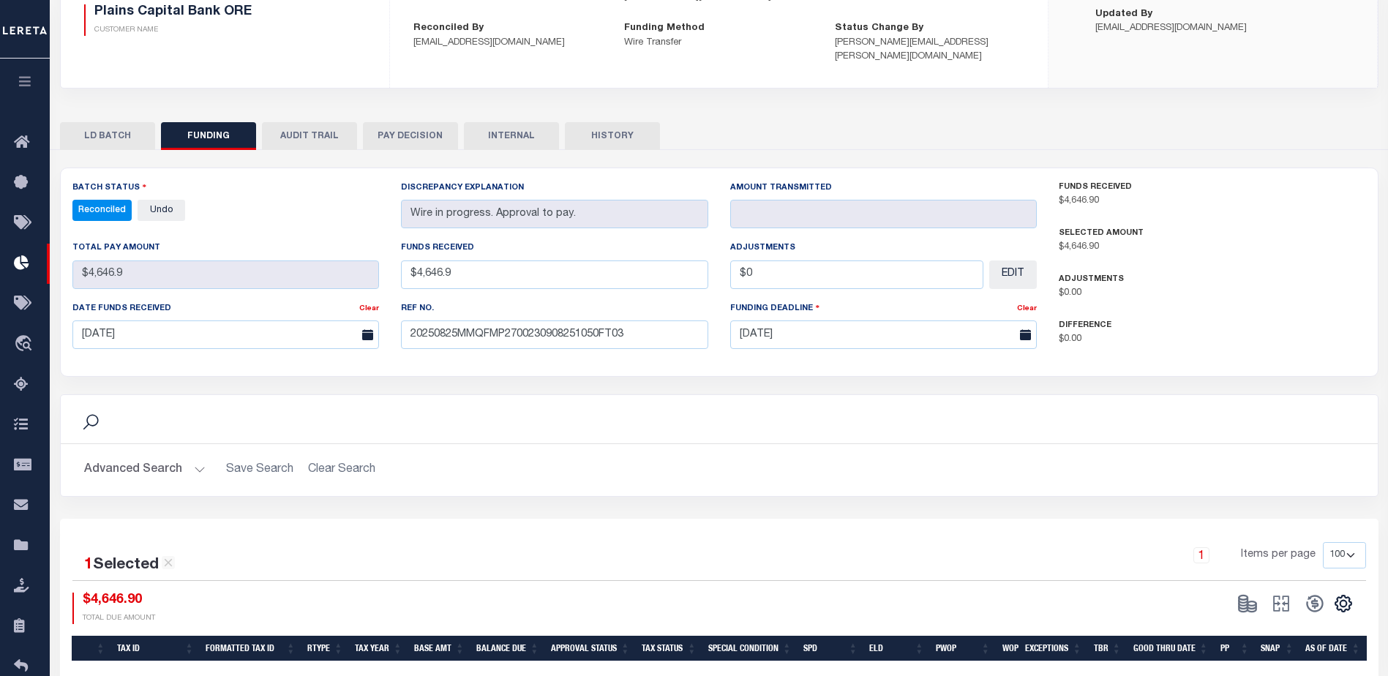
click at [255, 240] on div "Total Pay Amount $4,646.9" at bounding box center [225, 264] width 307 height 48
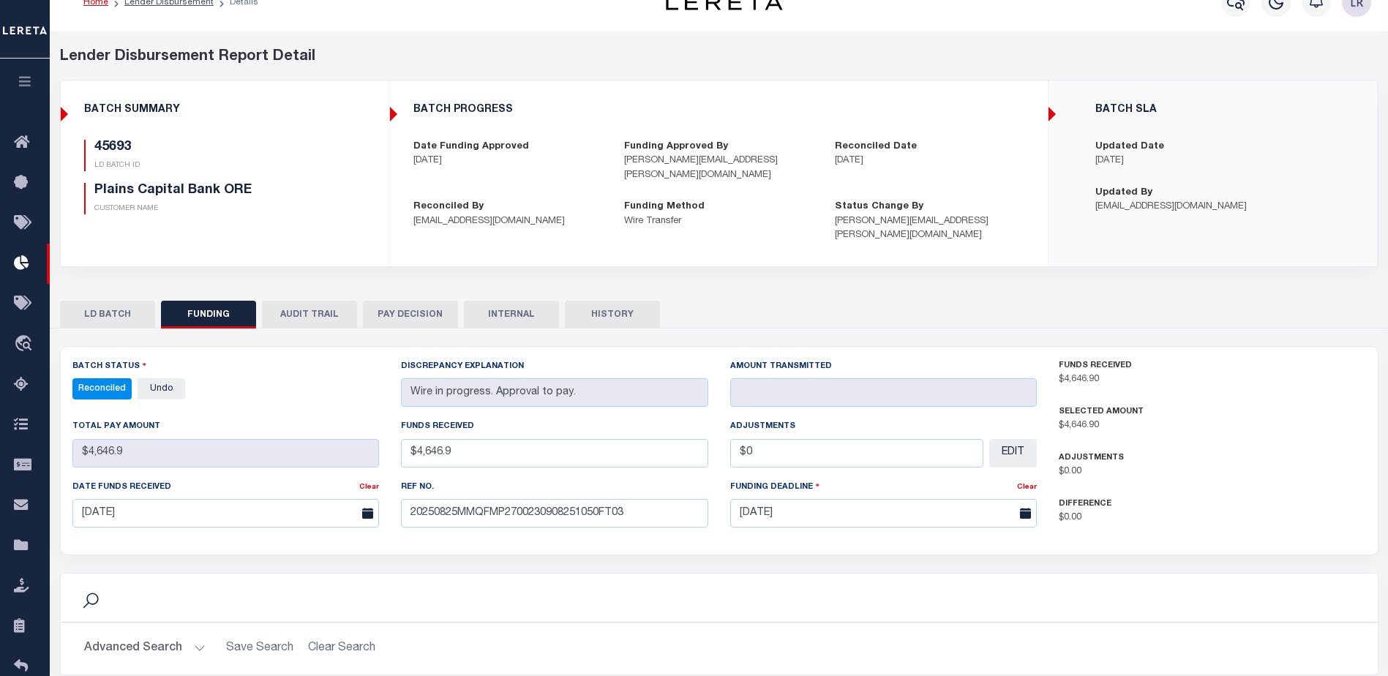
scroll to position [0, 0]
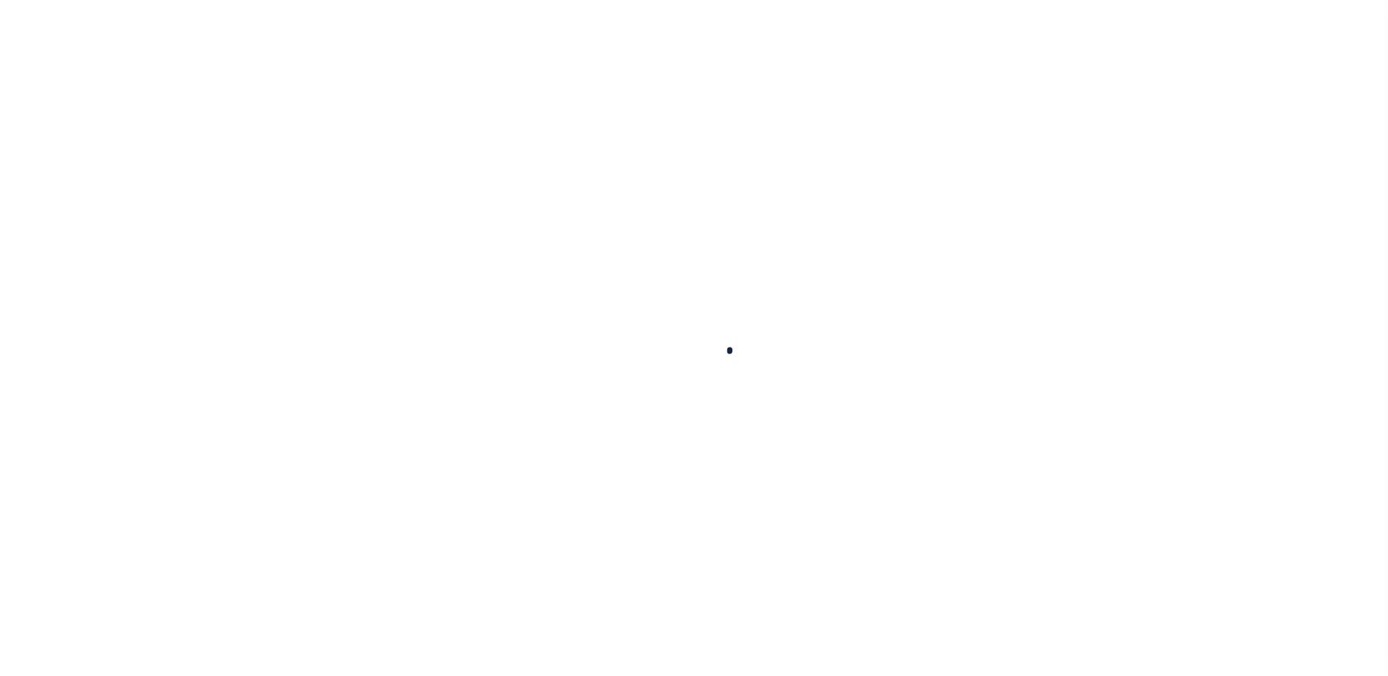
checkbox input "false"
type textarea "Loan delinq tax years [DATE] - [DATE] see attachment for details."
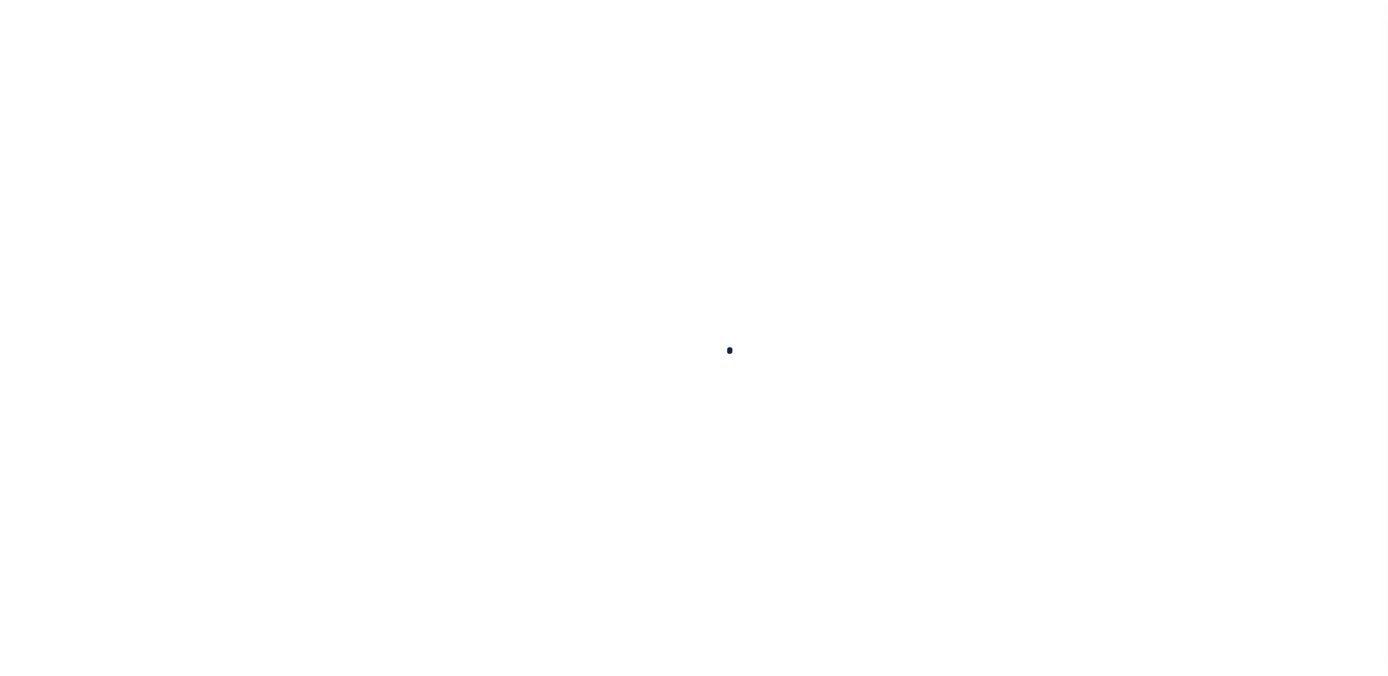
type input "[DATE]"
select select "PYD"
type input "$2,550.9"
type input "$4,646.9"
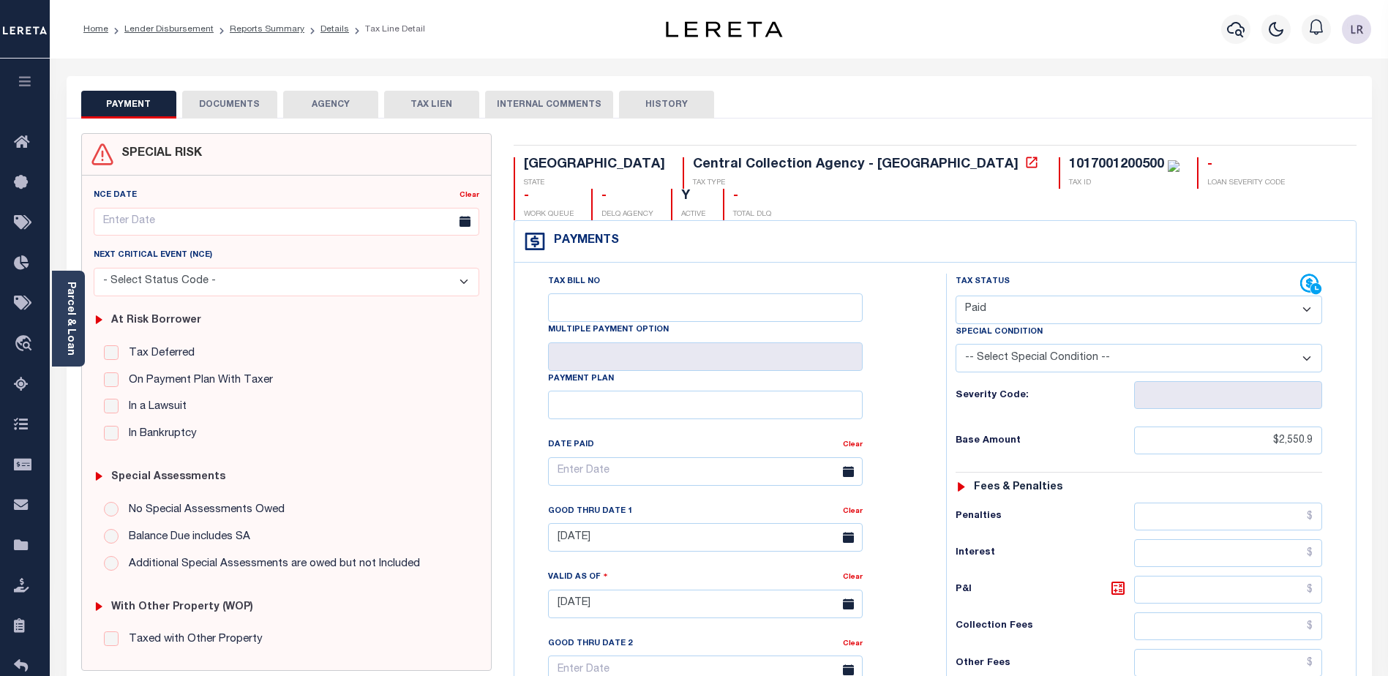
click at [409, 102] on button "TAX LIEN" at bounding box center [431, 105] width 95 height 28
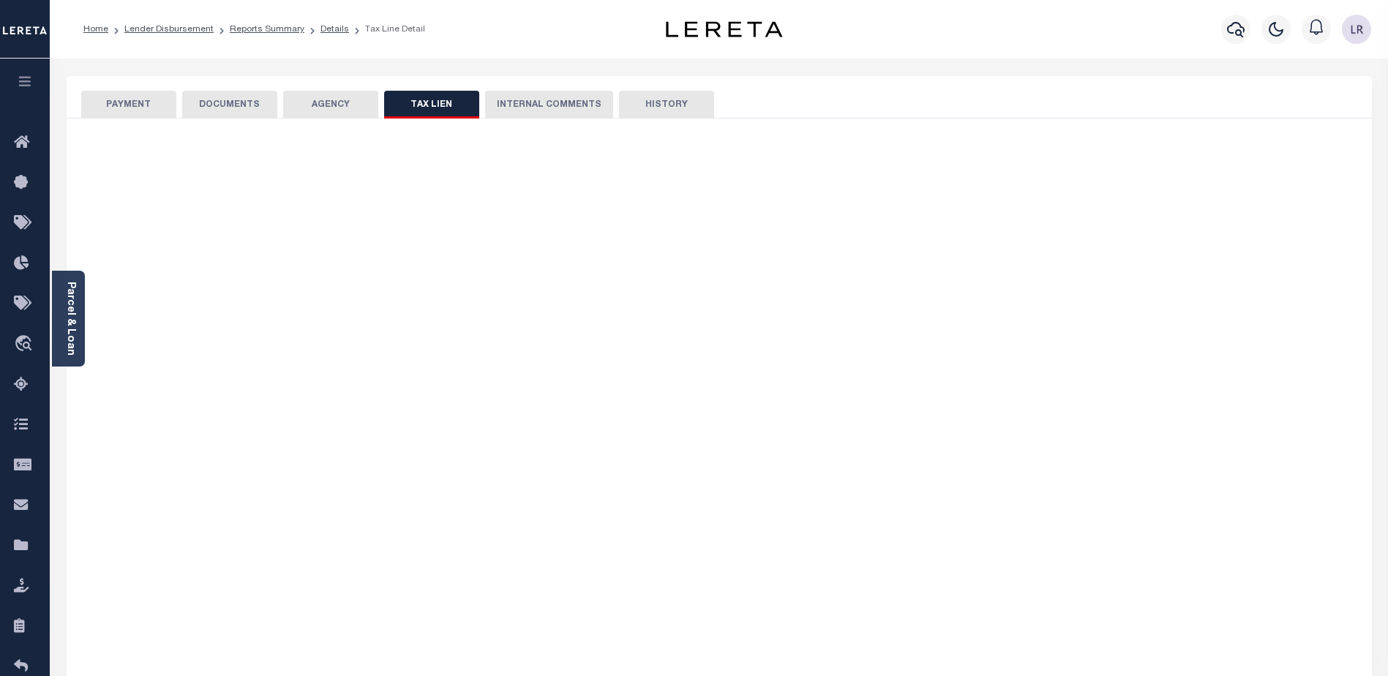
checkbox input "false"
radio input "true"
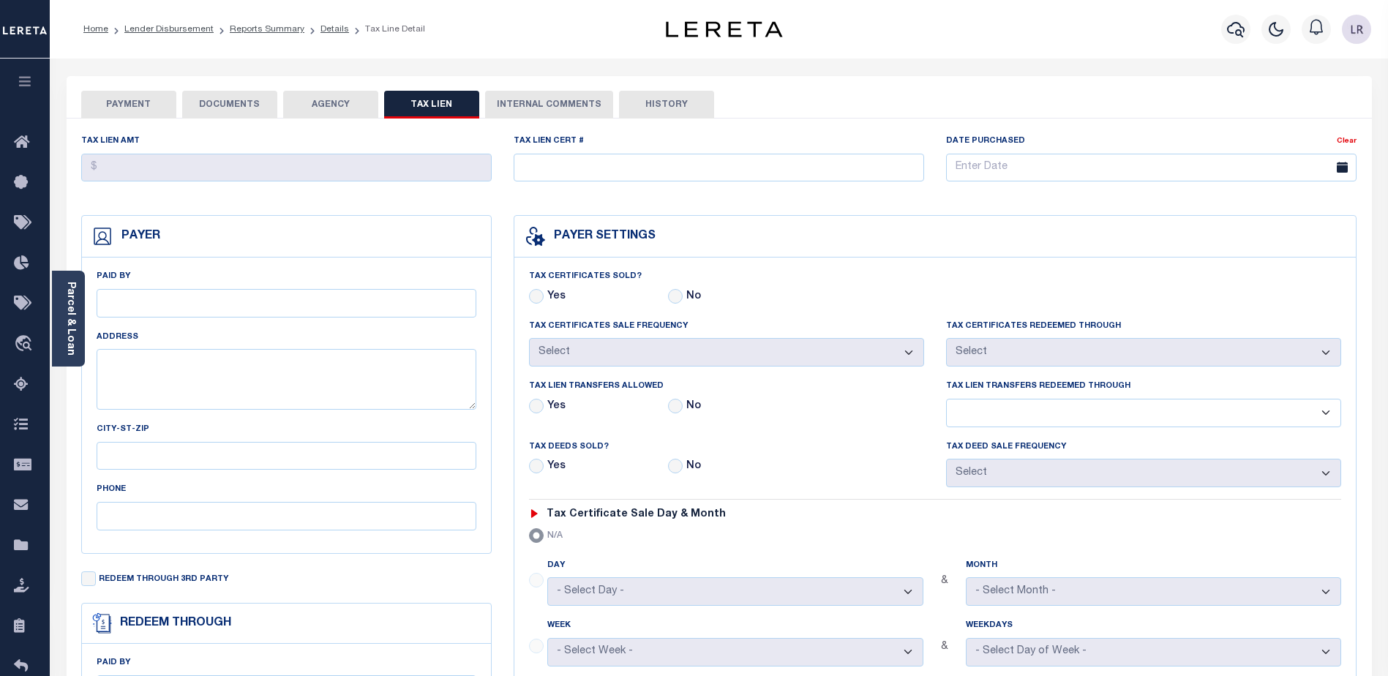
click at [498, 112] on button "INTERNAL COMMENTS" at bounding box center [549, 105] width 128 height 28
